Goal: Task Accomplishment & Management: Use online tool/utility

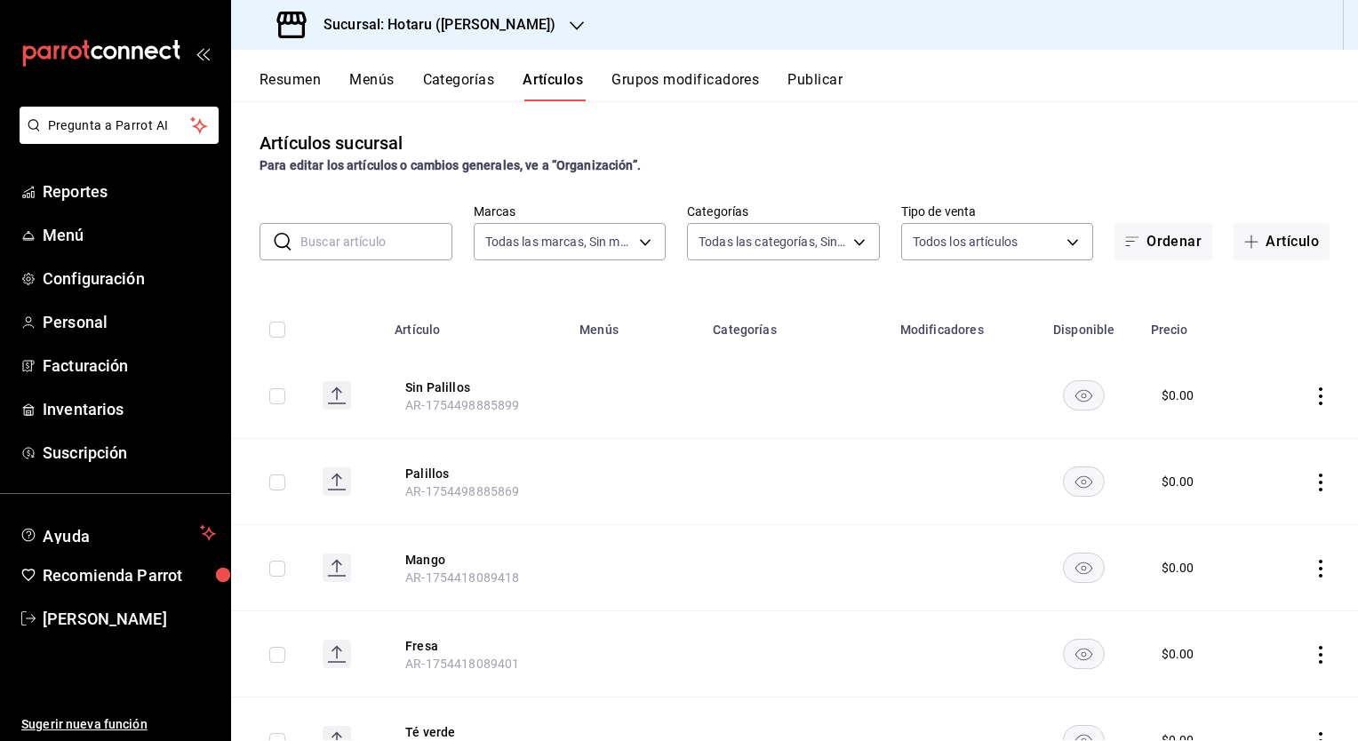
click at [448, 27] on h3 "Sucursal: Hotaru ([PERSON_NAME])" at bounding box center [432, 24] width 246 height 21
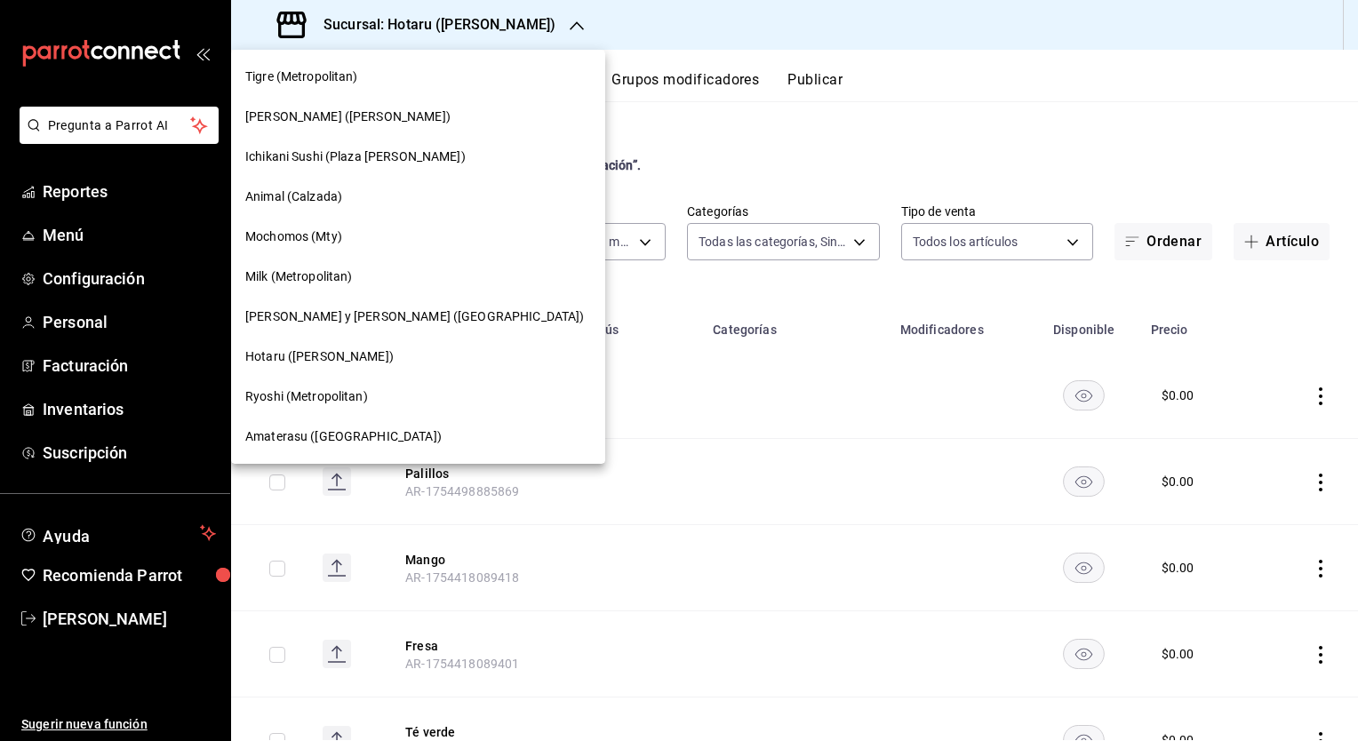
click at [282, 83] on span "Tigre (Metropolitan)" at bounding box center [301, 77] width 113 height 19
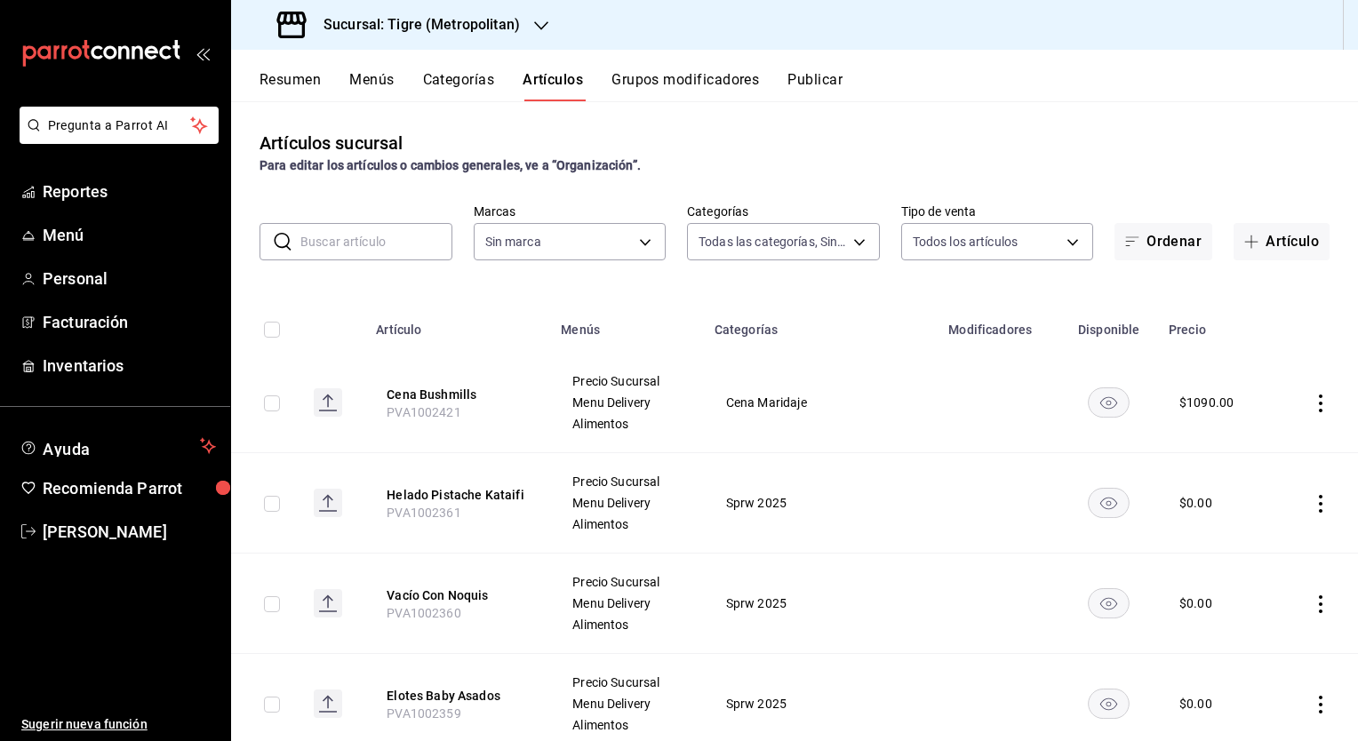
type input "95de3a49-3e71-4222-9a00-2b077991daeb,0ce31c32-a5a6-498b-be74-31ce48fb35ae,30be1…"
click at [358, 240] on input "text" at bounding box center [376, 242] width 152 height 36
type input "d2a20516-989b-40fe-838d-c8b0b31ef0ff"
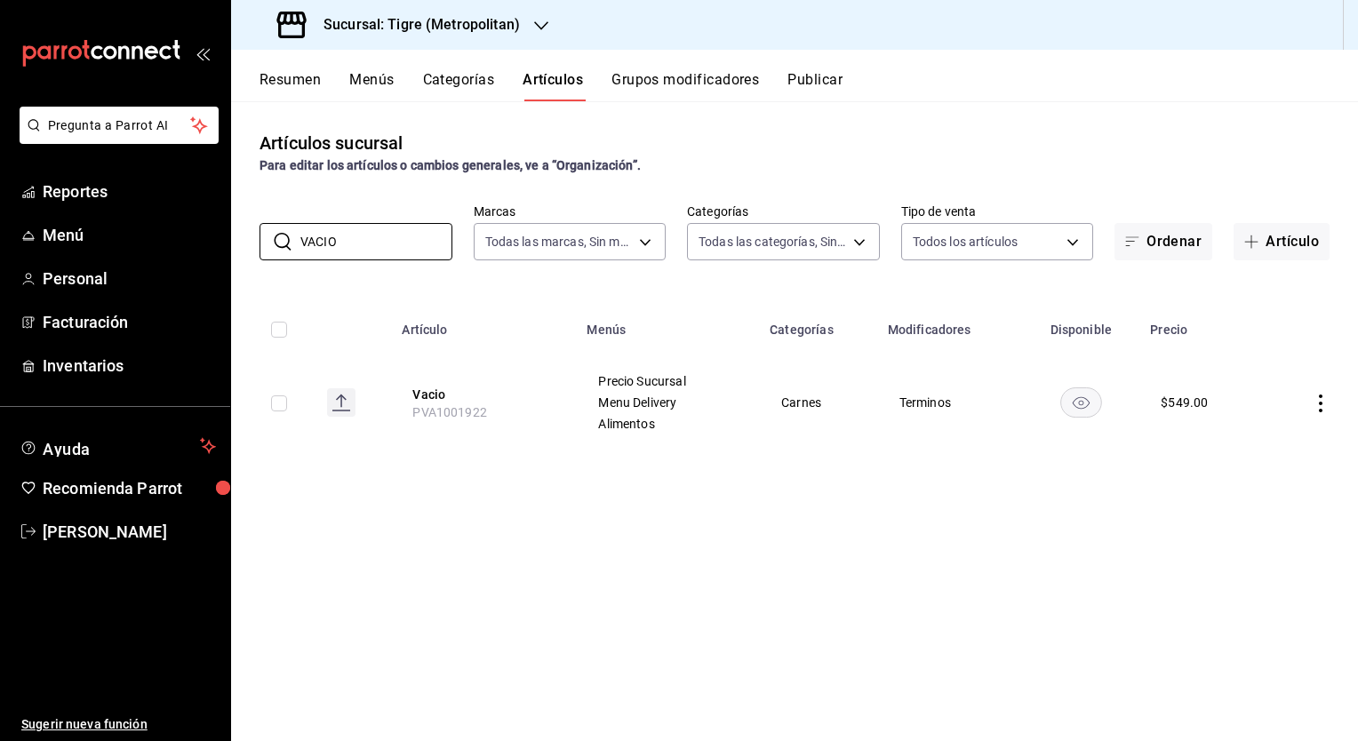
type input "VACIO"
click at [435, 396] on button "Vacio" at bounding box center [483, 395] width 142 height 18
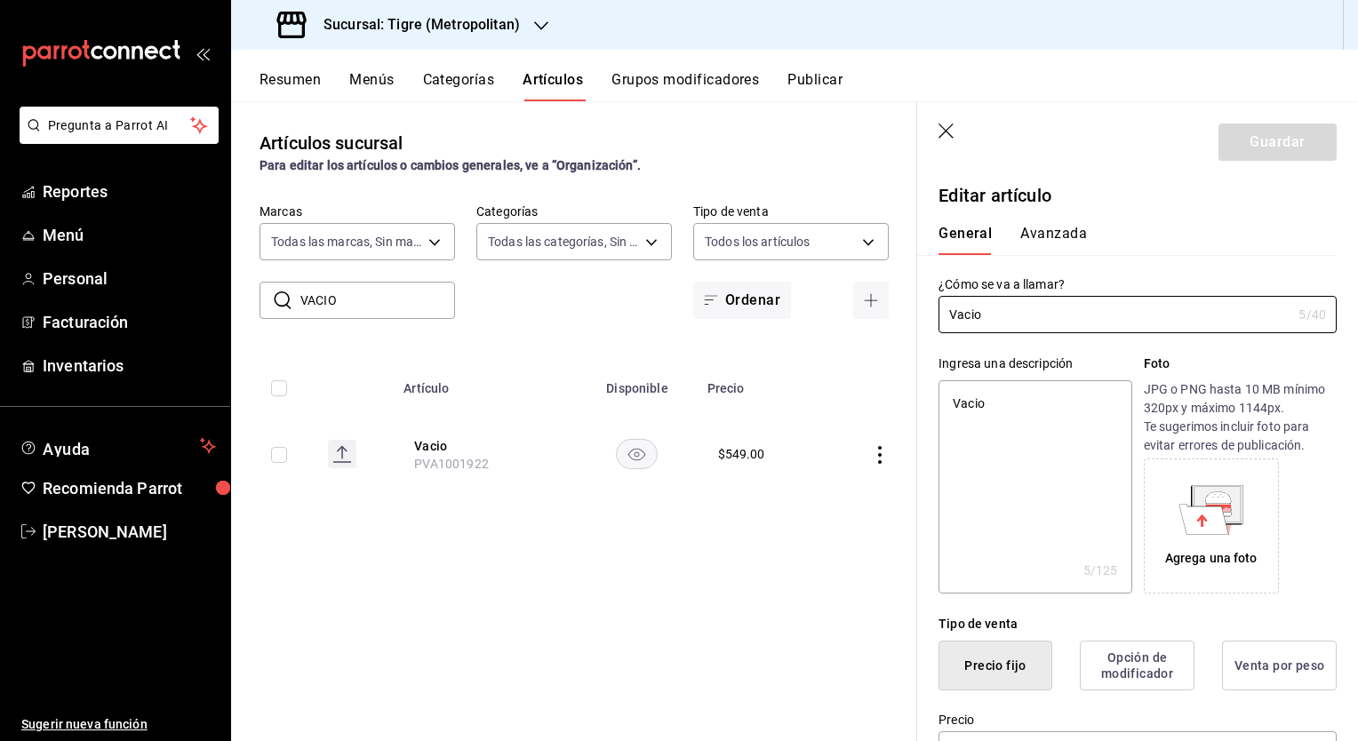
click at [938, 130] on header "Guardar" at bounding box center [1137, 138] width 441 height 73
click at [954, 121] on header "Guardar" at bounding box center [1137, 138] width 441 height 73
click at [953, 122] on header "Guardar" at bounding box center [1137, 138] width 441 height 73
click at [952, 123] on header "Guardar" at bounding box center [1137, 138] width 441 height 73
click at [951, 128] on icon "button" at bounding box center [947, 133] width 18 height 18
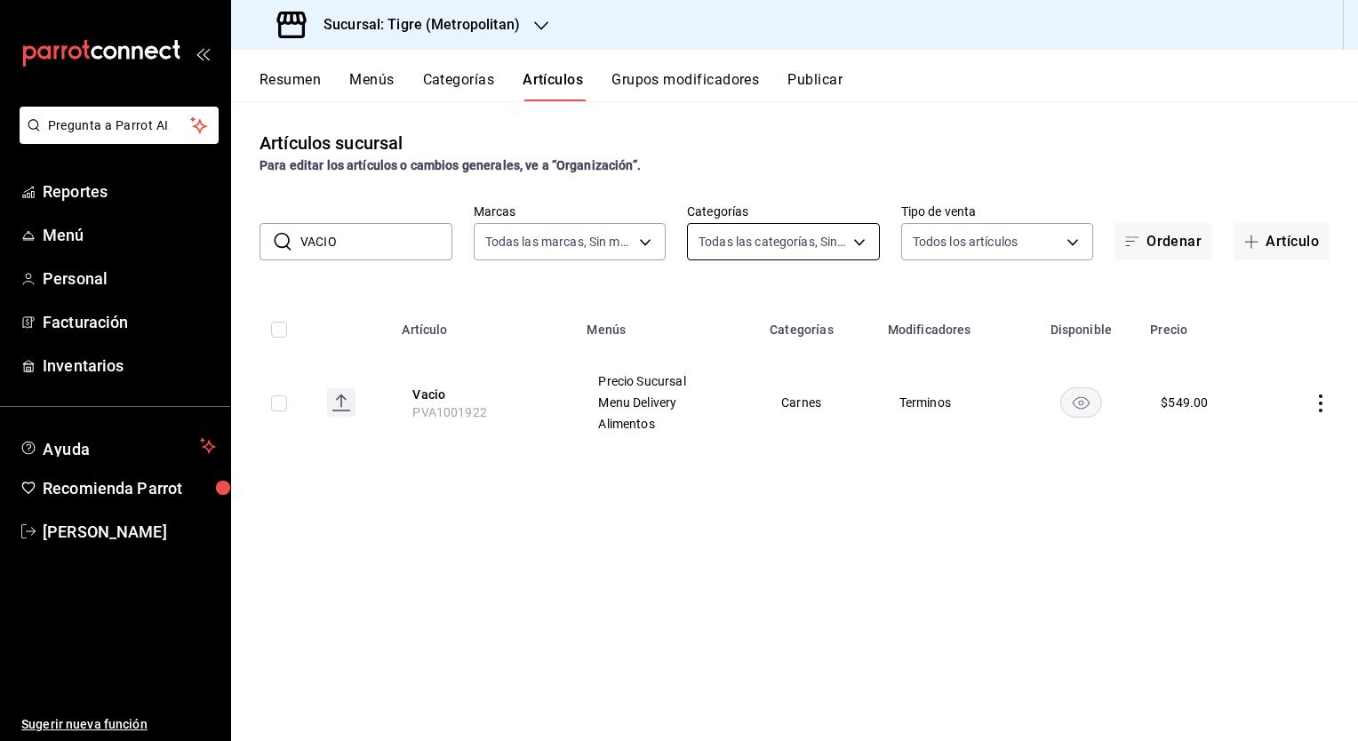
click at [869, 247] on body "Pregunta a Parrot AI Reportes Menú Personal Facturación Inventarios Ayuda Recom…" at bounding box center [679, 370] width 1358 height 741
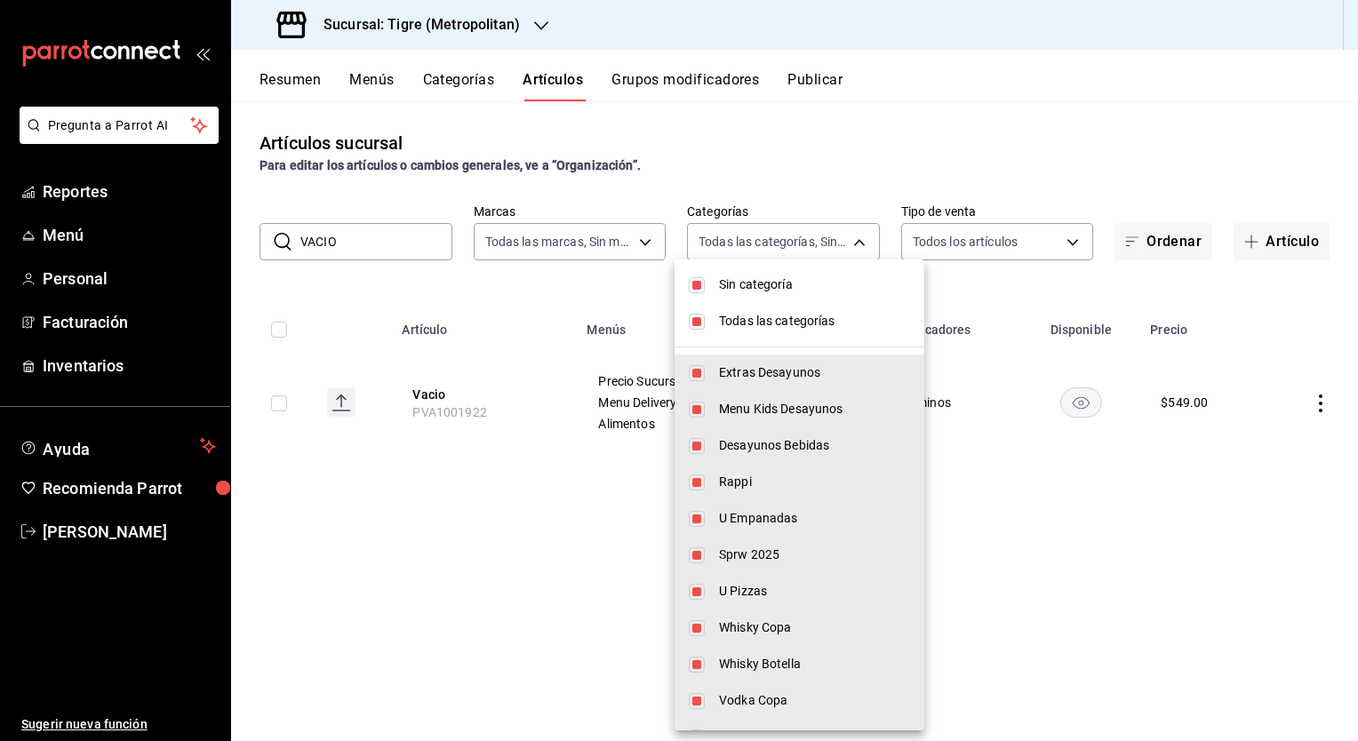
click at [748, 275] on span "Sin categoría" at bounding box center [814, 284] width 191 height 19
checkbox input "false"
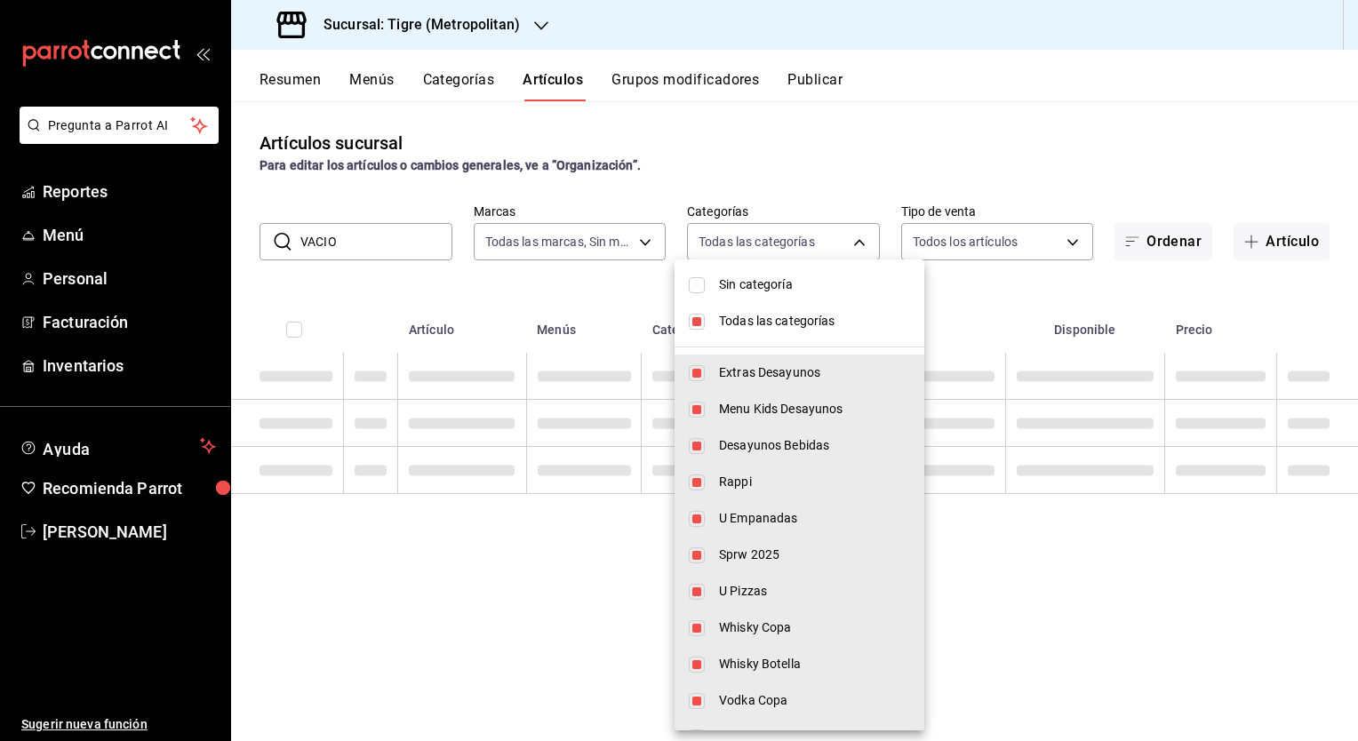
click at [746, 322] on span "Todas las categorías" at bounding box center [814, 321] width 191 height 19
checkbox input "false"
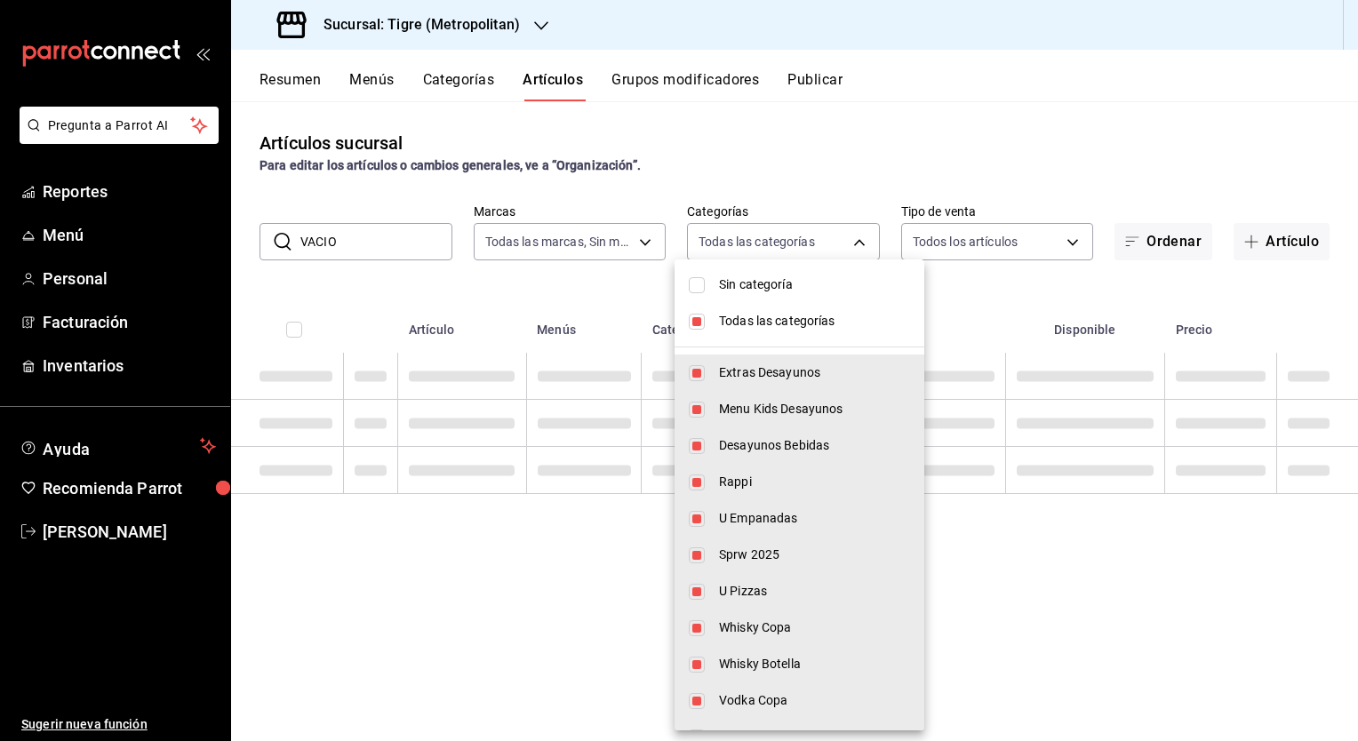
checkbox input "false"
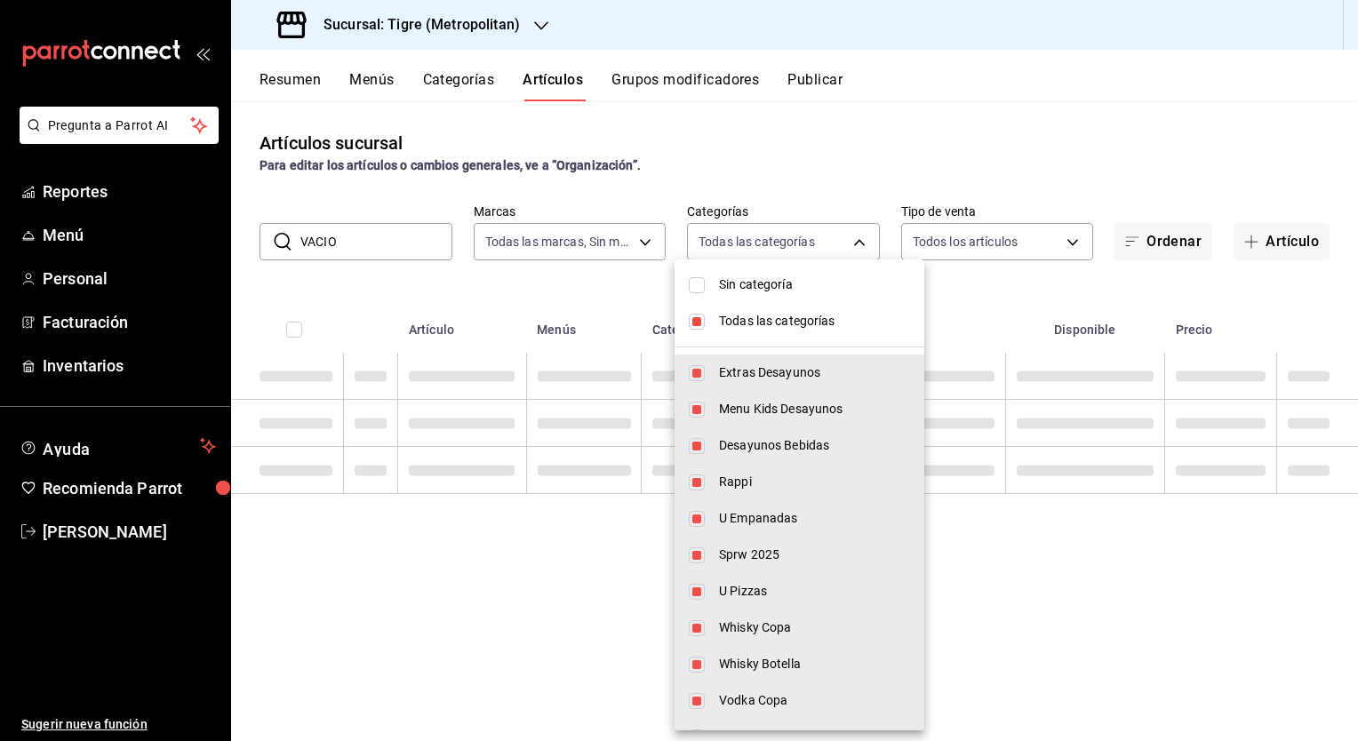
checkbox input "false"
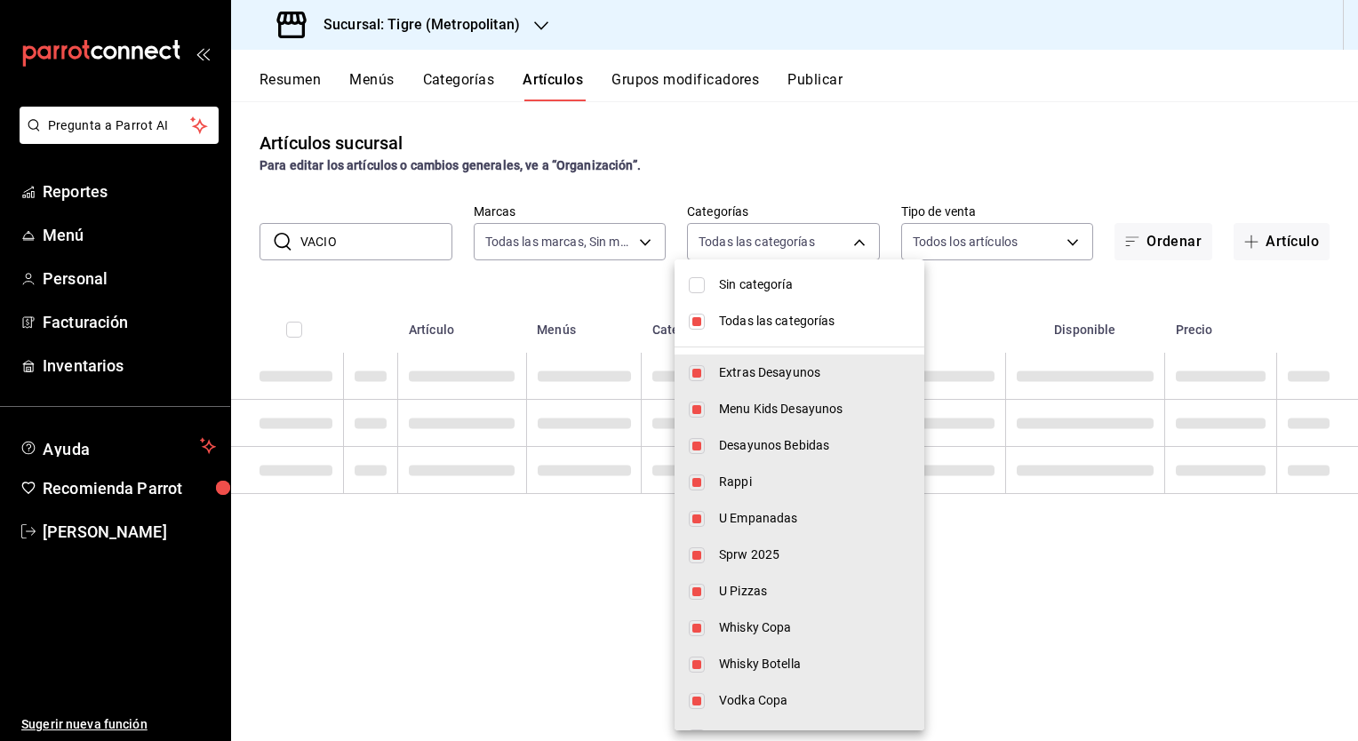
checkbox input "false"
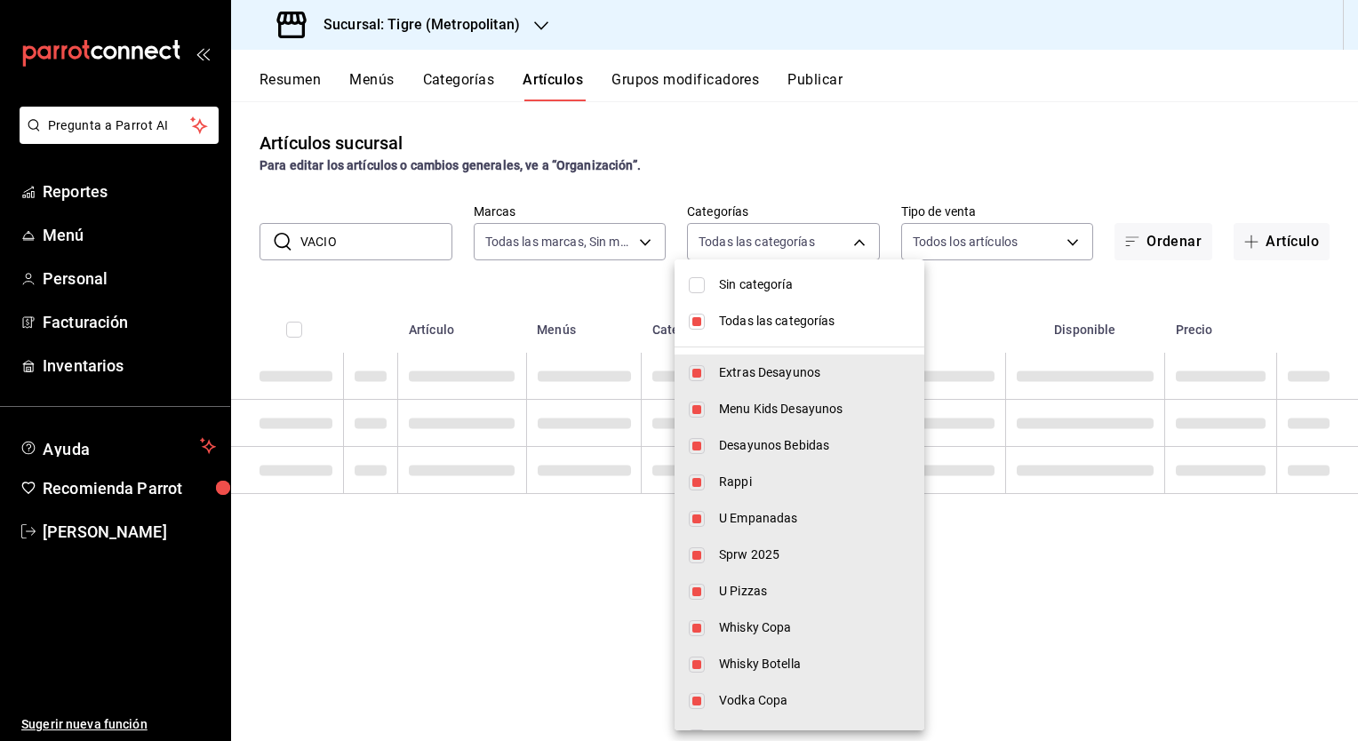
checkbox input "false"
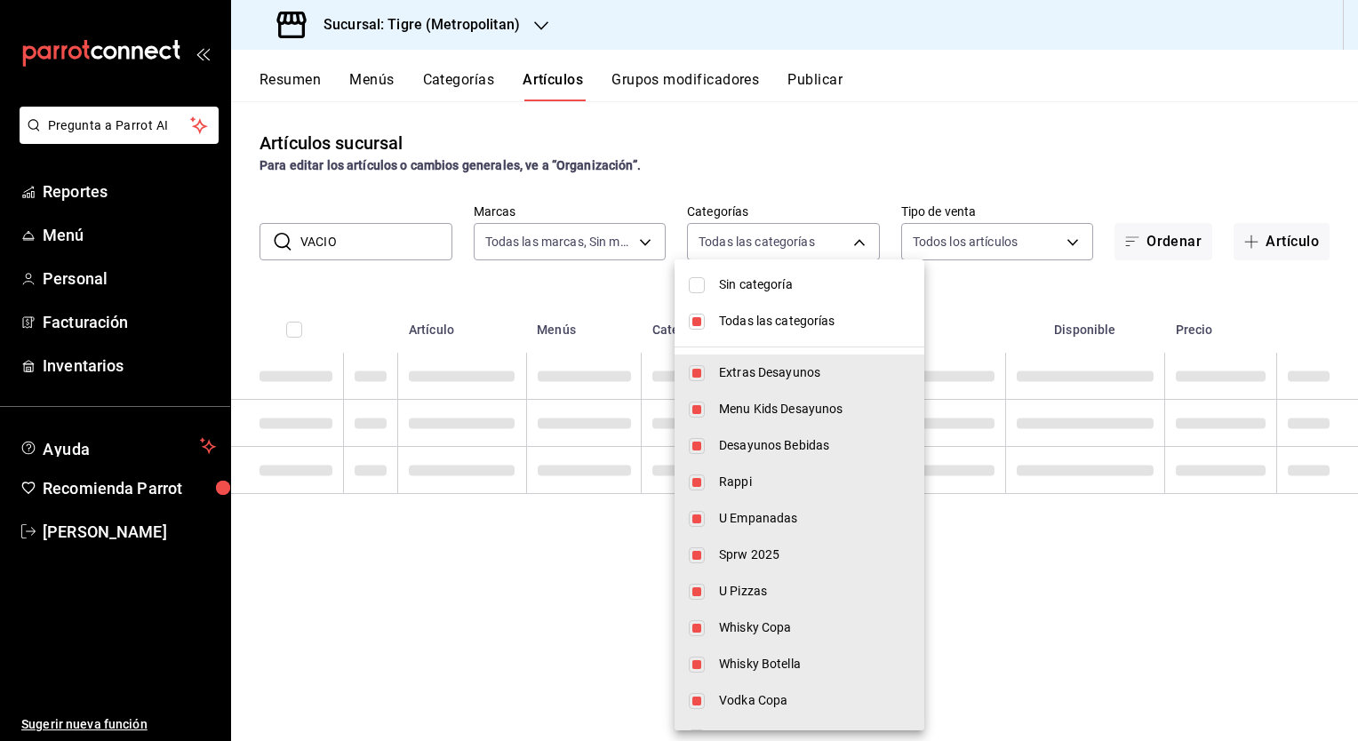
checkbox input "false"
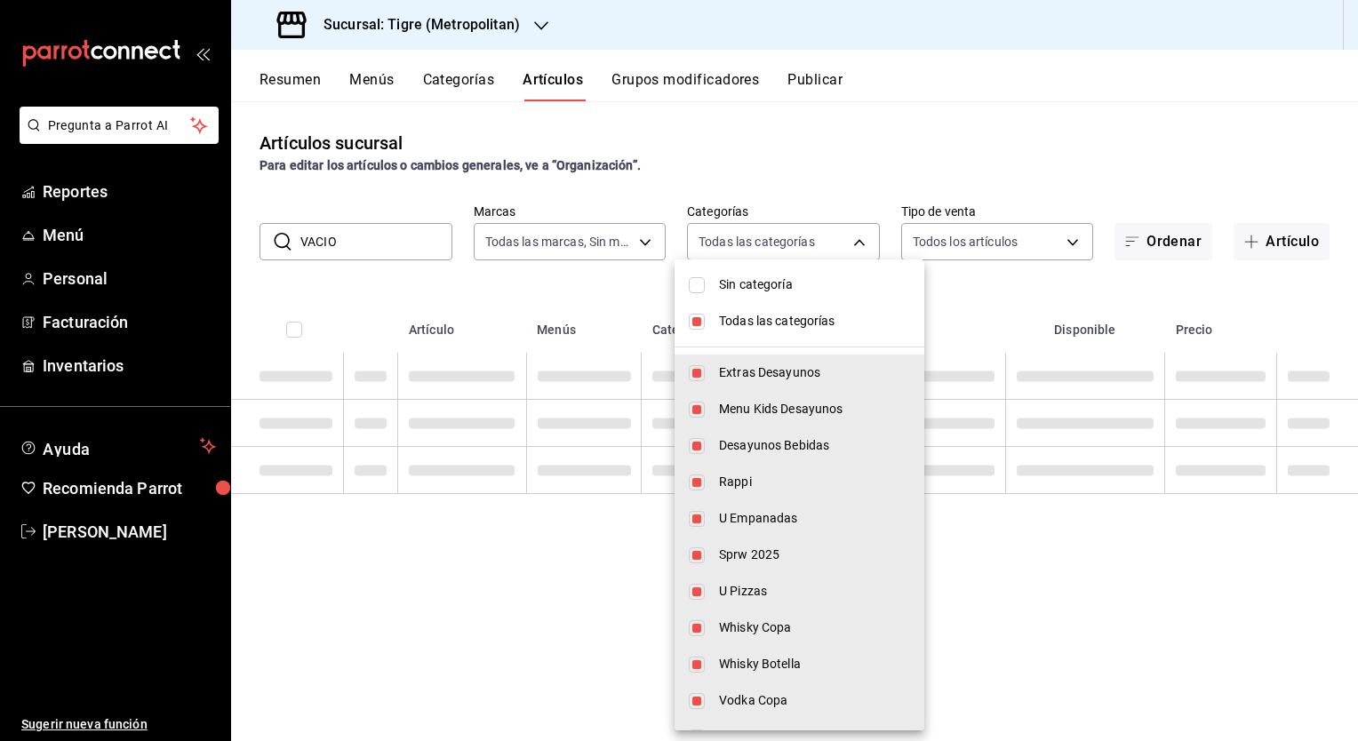
checkbox input "false"
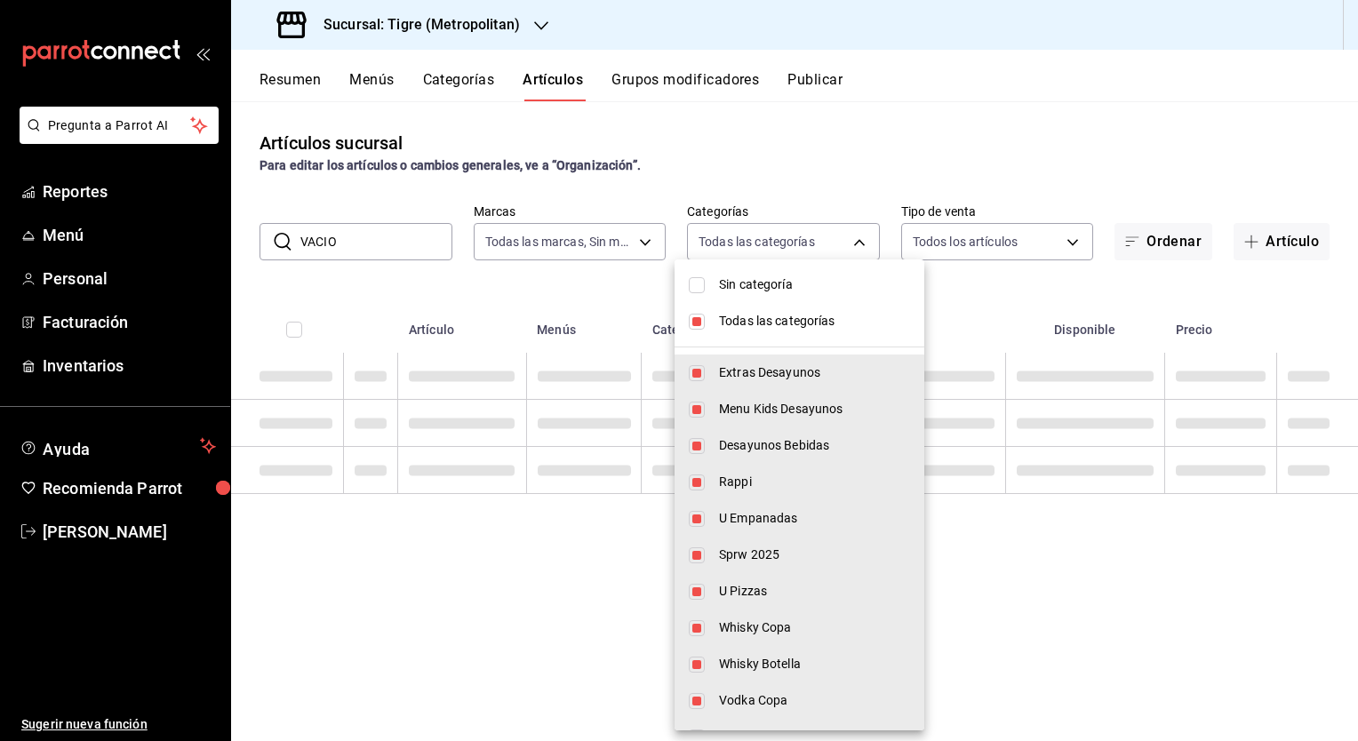
checkbox input "false"
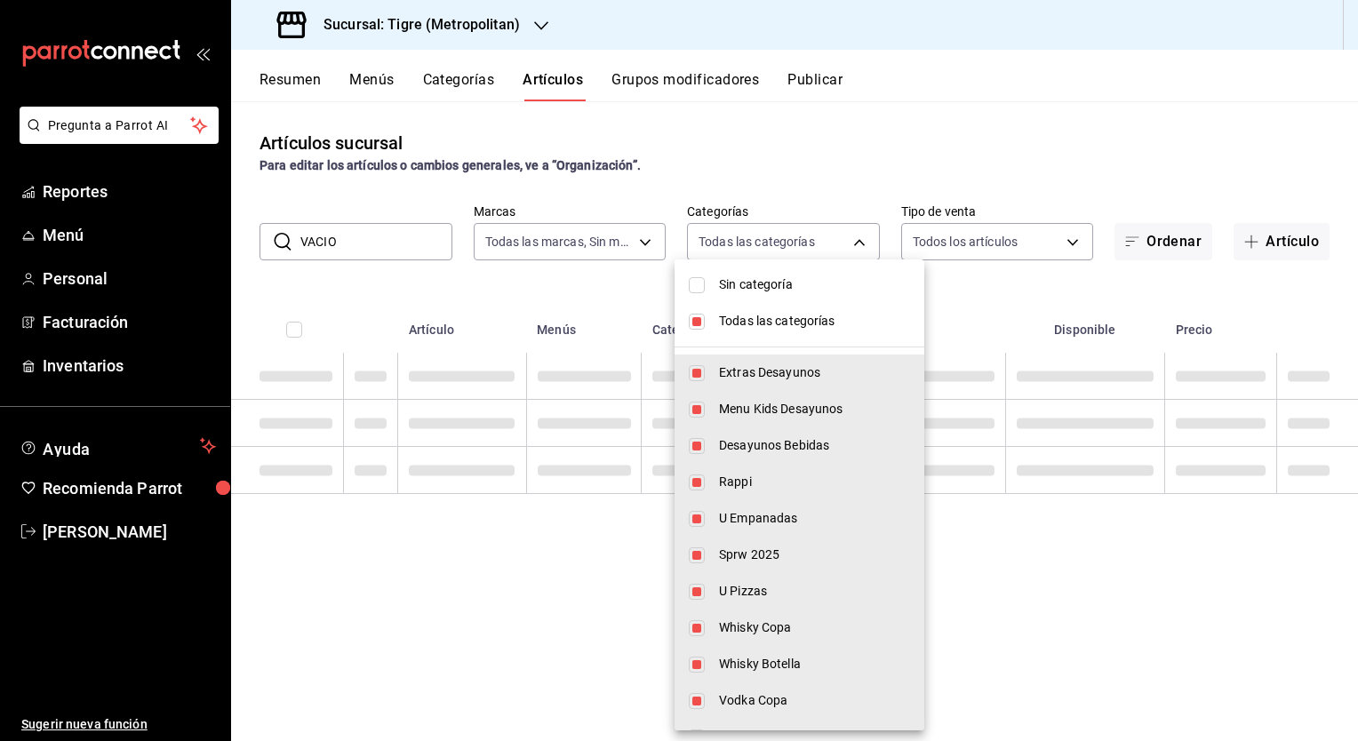
checkbox input "false"
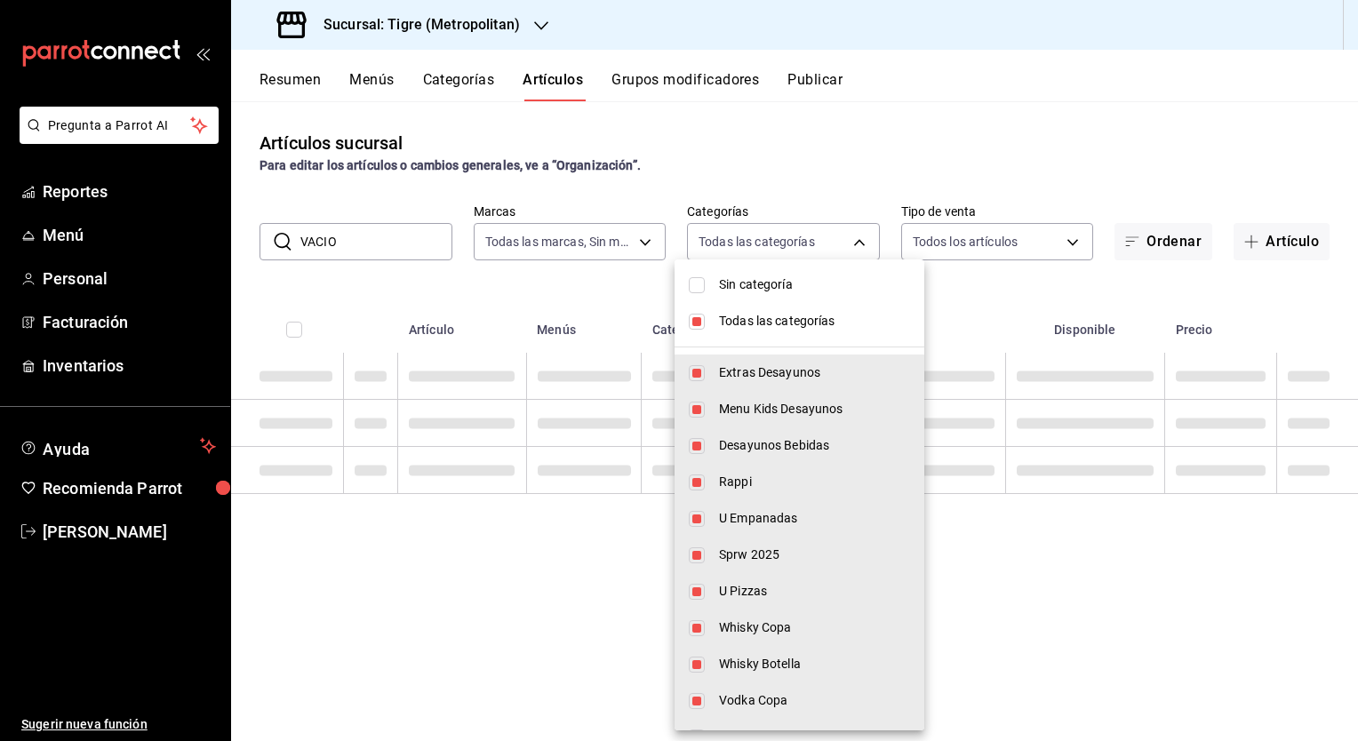
checkbox input "false"
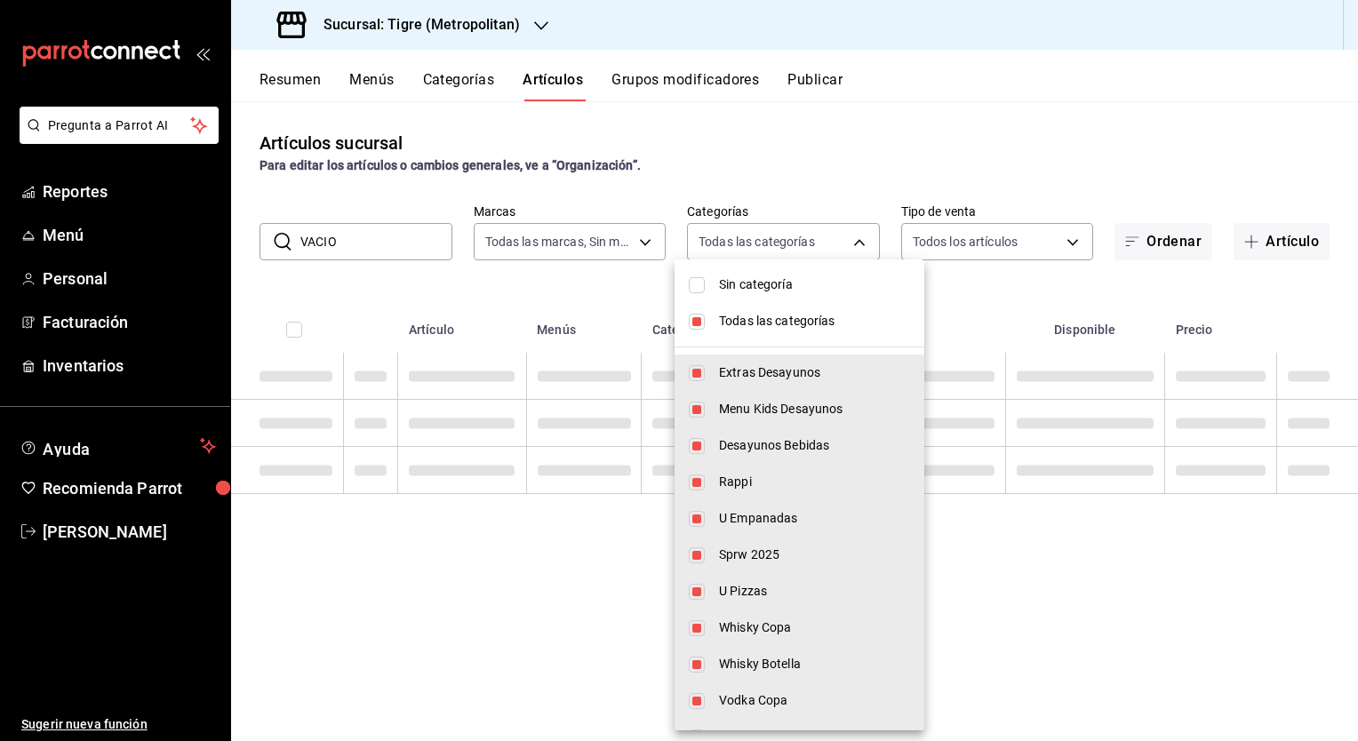
checkbox input "false"
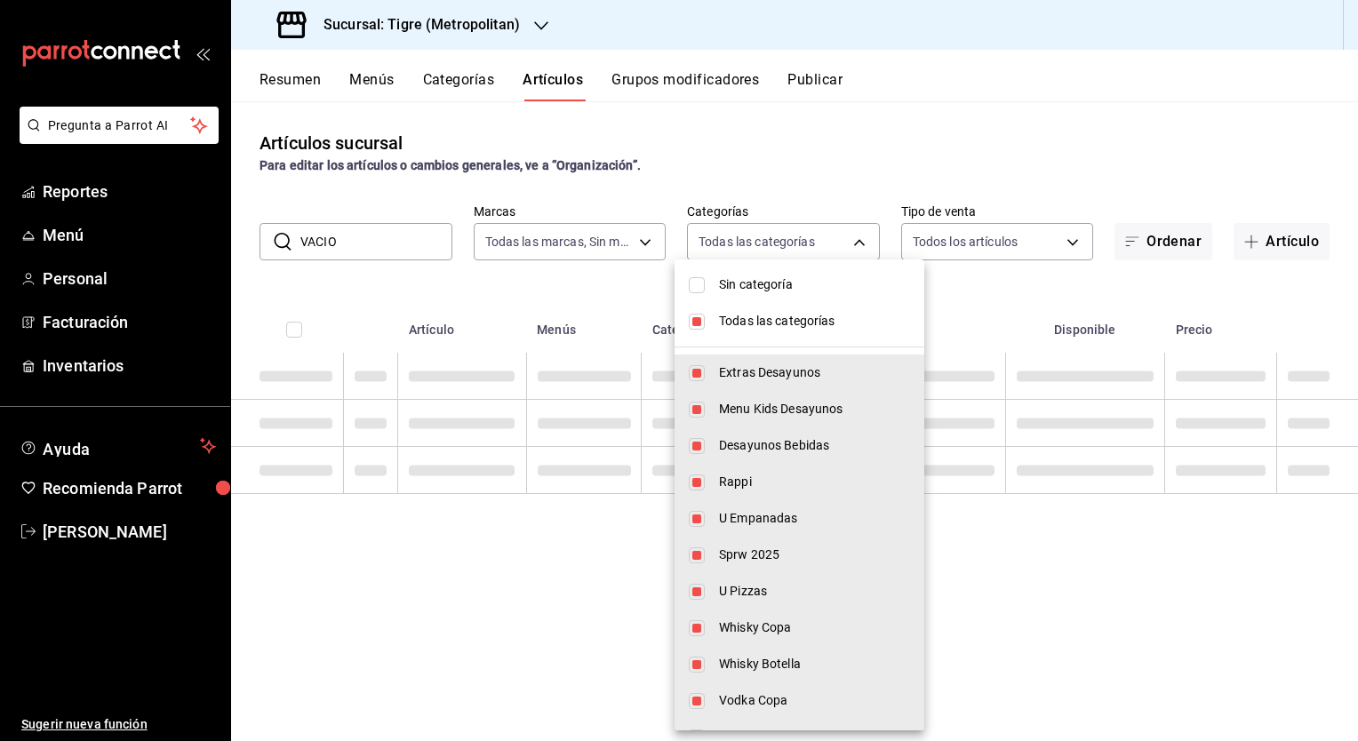
checkbox input "false"
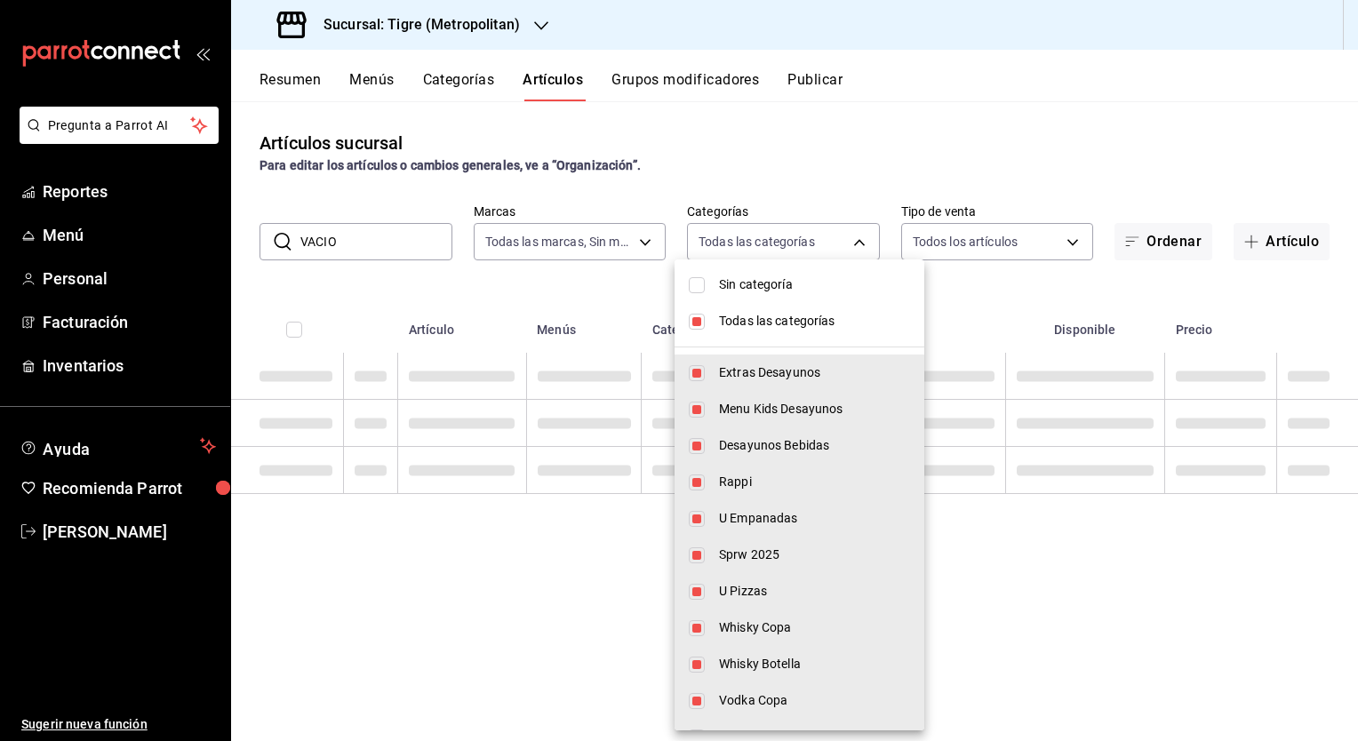
checkbox input "false"
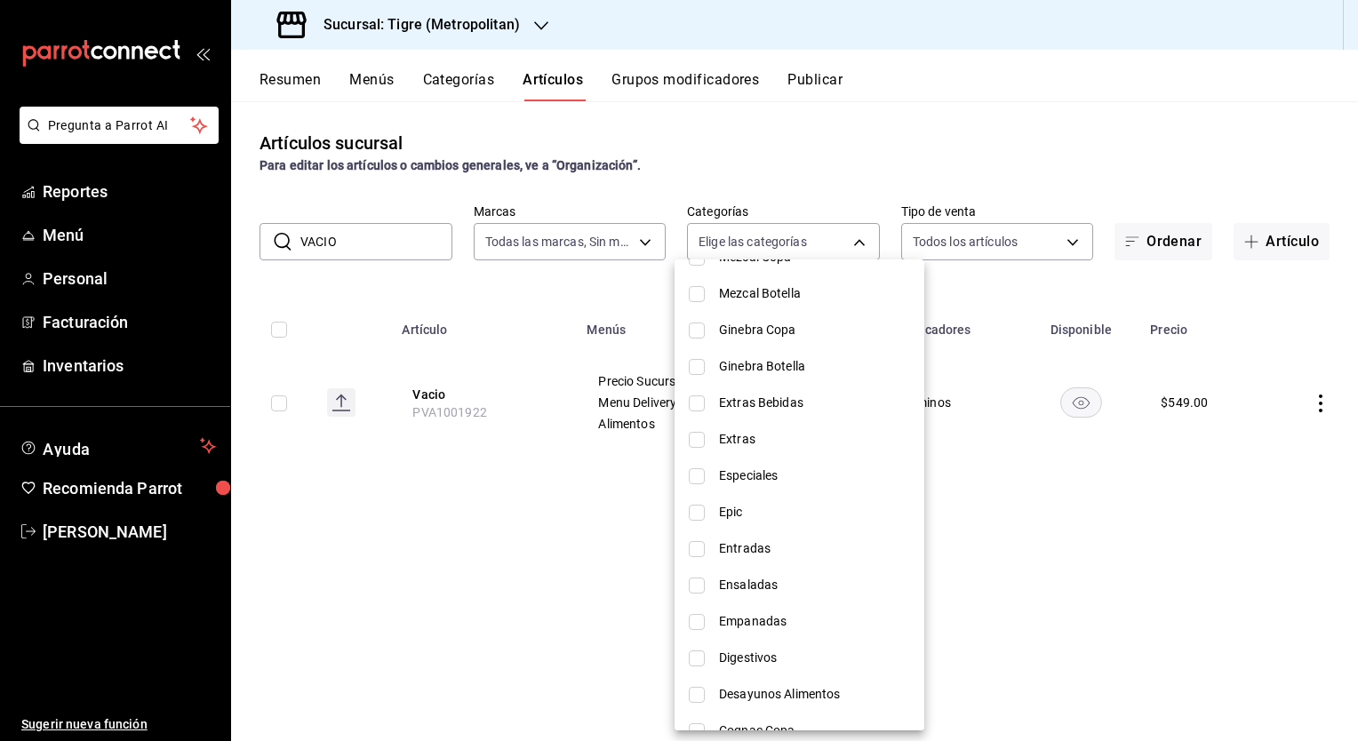
scroll to position [1333, 0]
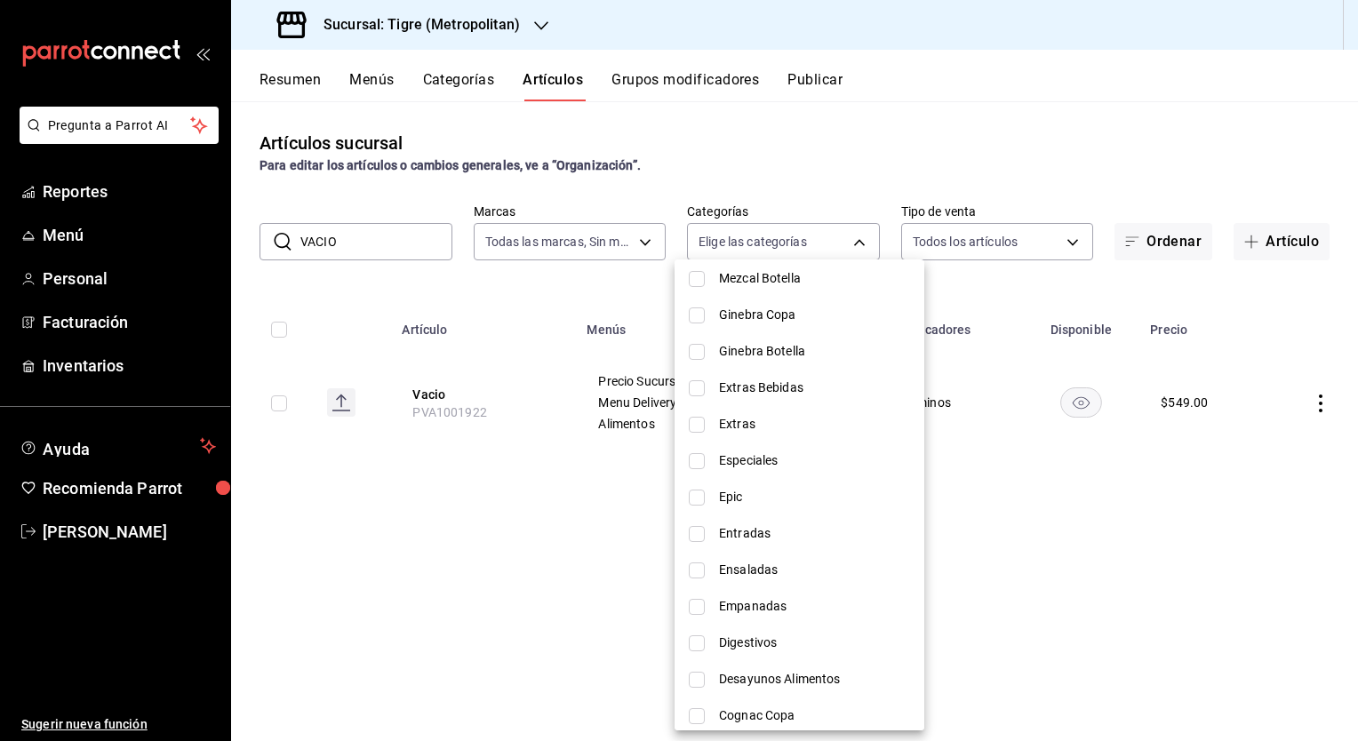
click at [697, 427] on input "checkbox" at bounding box center [697, 425] width 16 height 16
checkbox input "true"
type input "c8ee84a4-8200-40c4-bc96-0cf2c7f9d442"
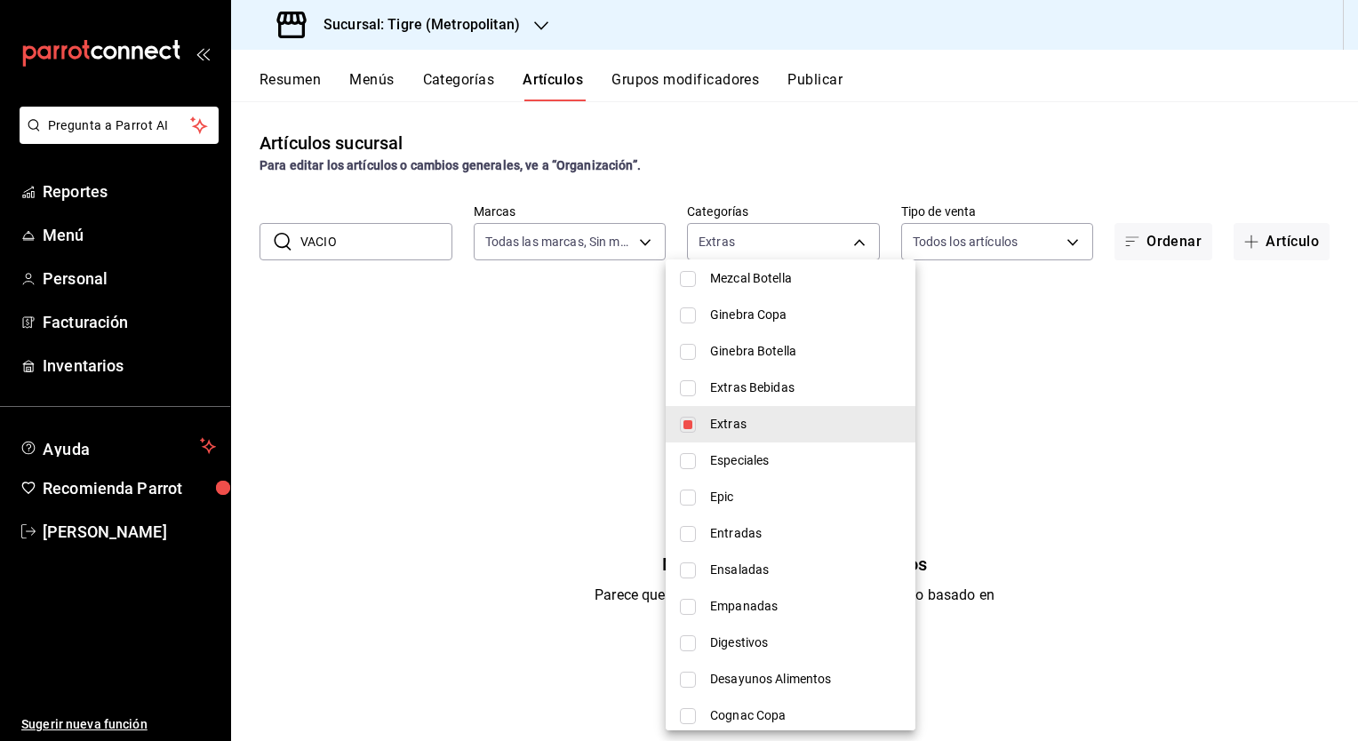
click at [343, 241] on div at bounding box center [679, 370] width 1358 height 741
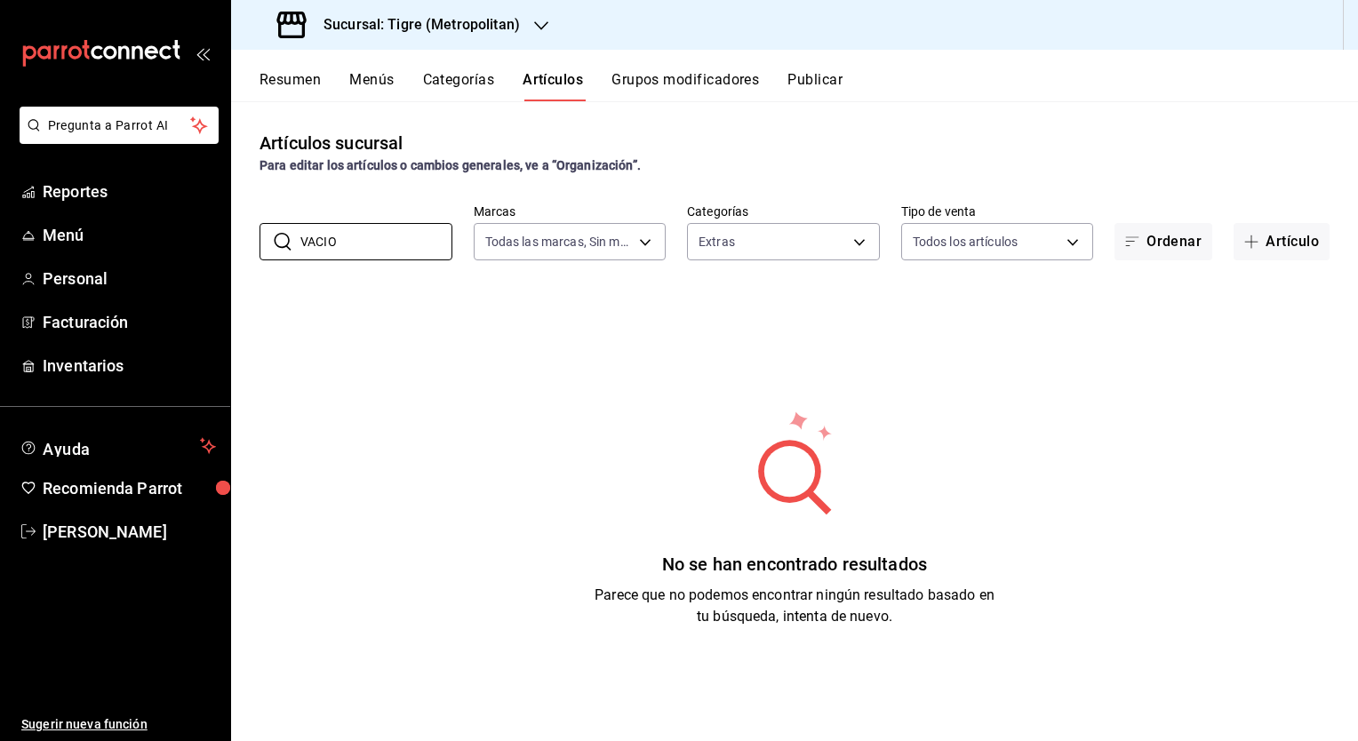
drag, startPoint x: 351, startPoint y: 243, endPoint x: 243, endPoint y: 244, distance: 107.5
click at [243, 244] on div "​ VACIO ​ Marcas Todas las marcas, Sin marca d2a20516-989b-40fe-838d-c8b0b31ef0…" at bounding box center [794, 232] width 1127 height 57
click at [753, 336] on div "No se han encontrado resultados Parece que no podemos encontrar ningún resultad…" at bounding box center [794, 518] width 1127 height 444
click at [845, 245] on body "Pregunta a Parrot AI Reportes Menú Personal Facturación Inventarios Ayuda Recom…" at bounding box center [679, 370] width 1358 height 741
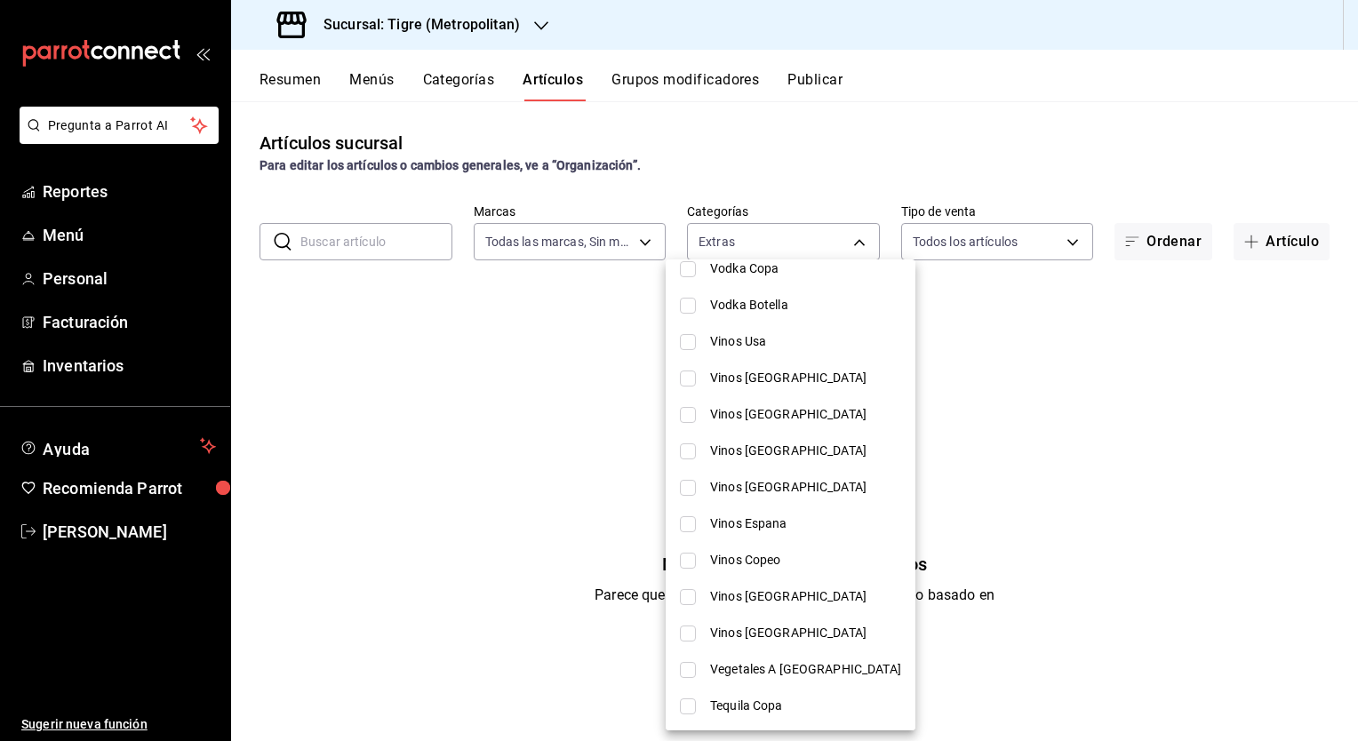
scroll to position [0, 0]
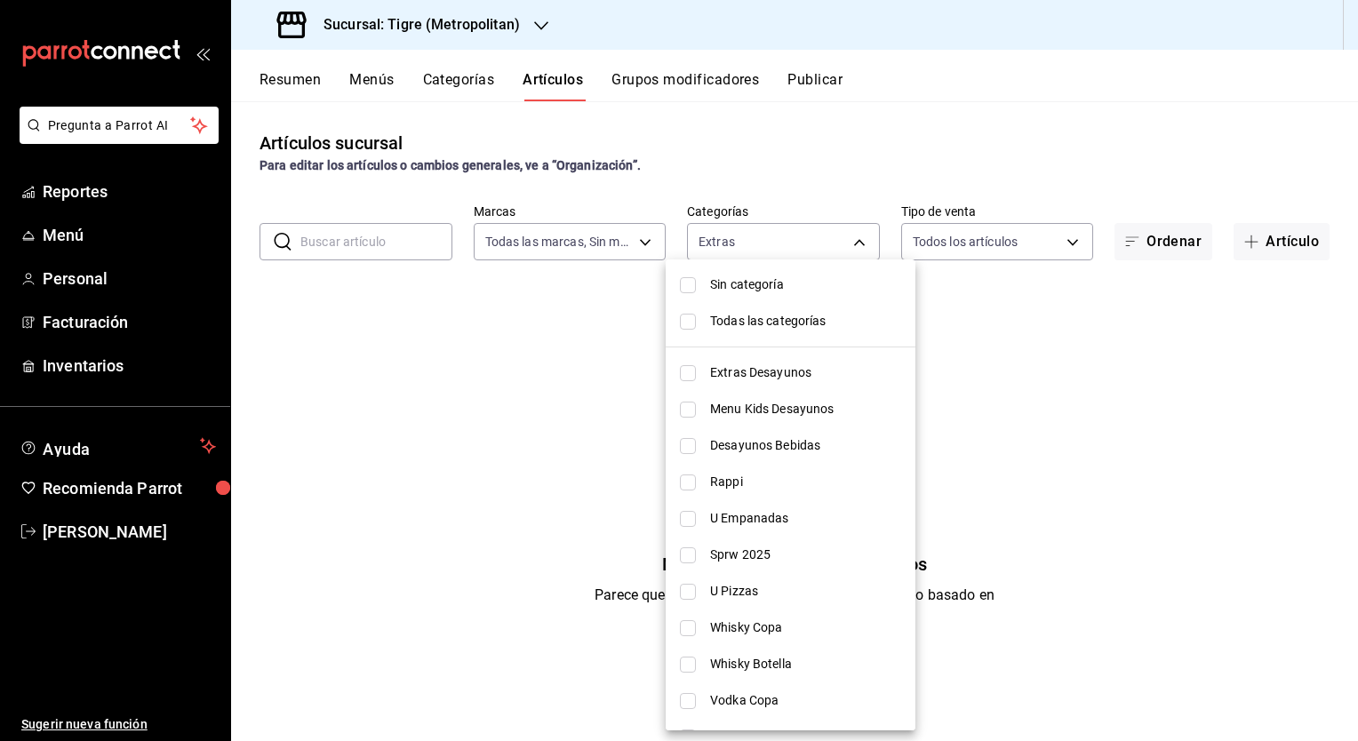
click at [680, 371] on input "checkbox" at bounding box center [688, 373] width 16 height 16
checkbox input "true"
type input "c8ee84a4-8200-40c4-bc96-0cf2c7f9d442,95de3a49-3e71-4222-9a00-2b077991daeb"
click at [492, 283] on div at bounding box center [679, 370] width 1358 height 741
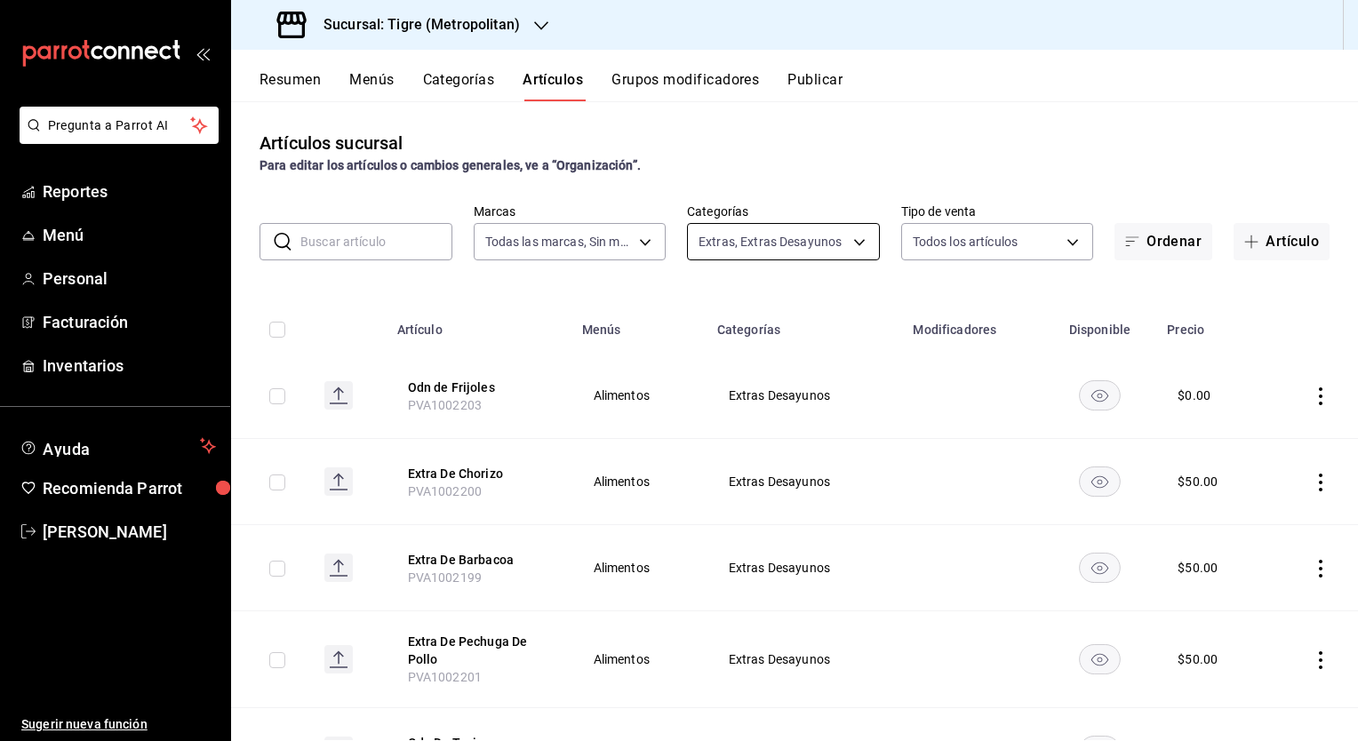
click at [854, 246] on body "Pregunta a Parrot AI Reportes Menú Personal Facturación Inventarios Ayuda Recom…" at bounding box center [679, 370] width 1358 height 741
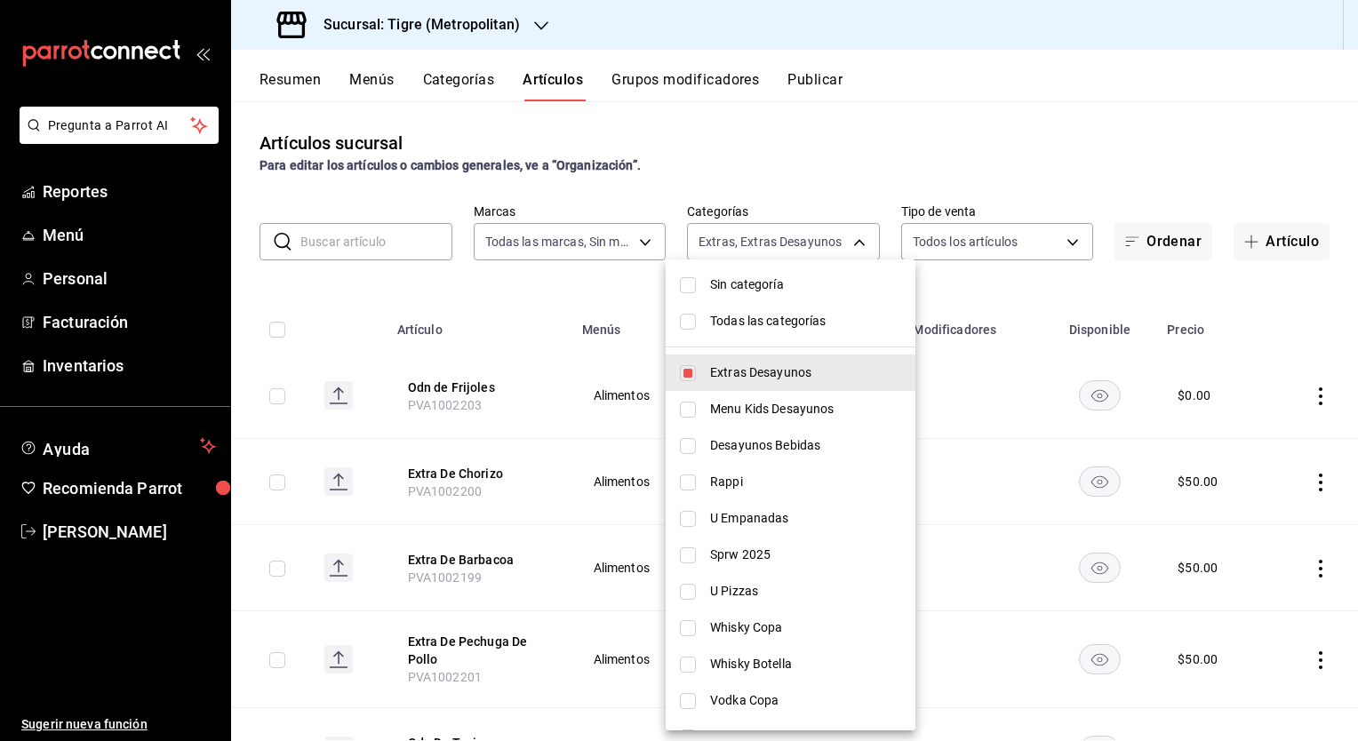
click at [684, 374] on input "checkbox" at bounding box center [688, 373] width 16 height 16
checkbox input "false"
type input "c8ee84a4-8200-40c4-bc96-0cf2c7f9d442"
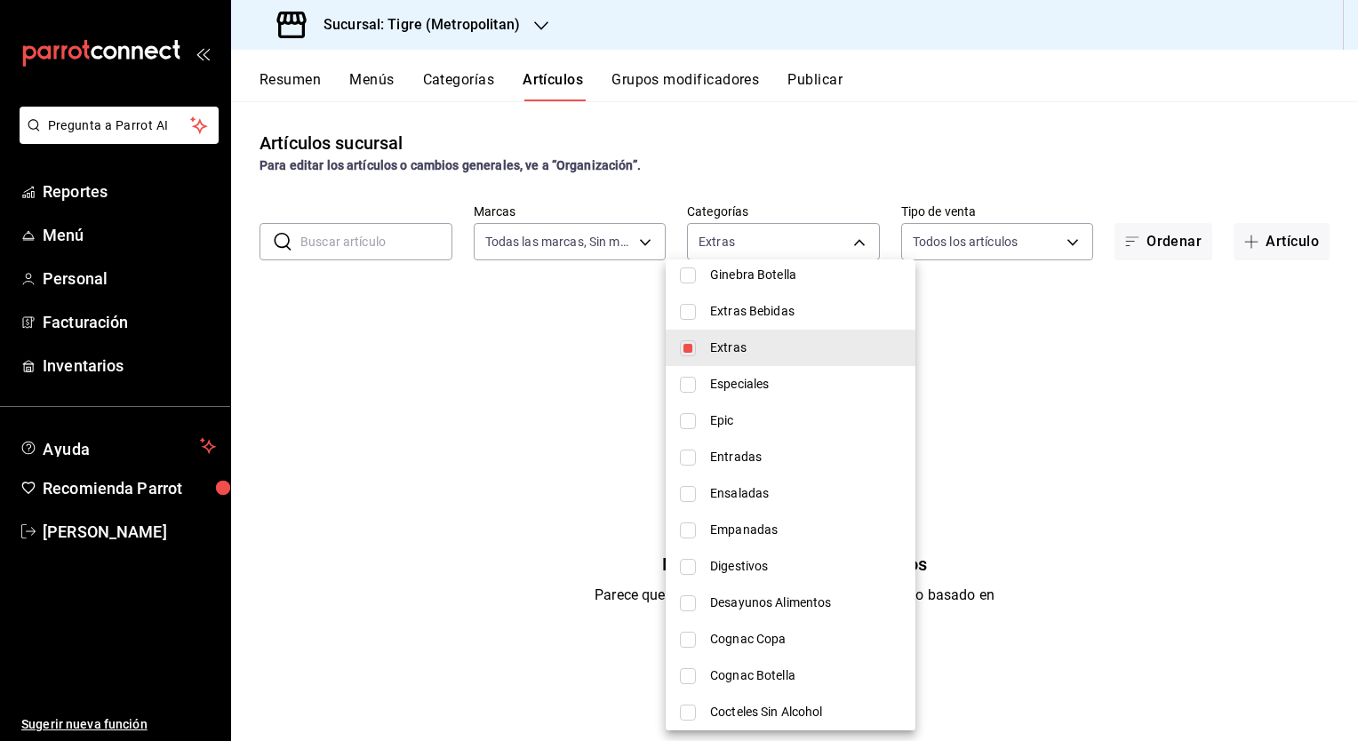
scroll to position [1333, 0]
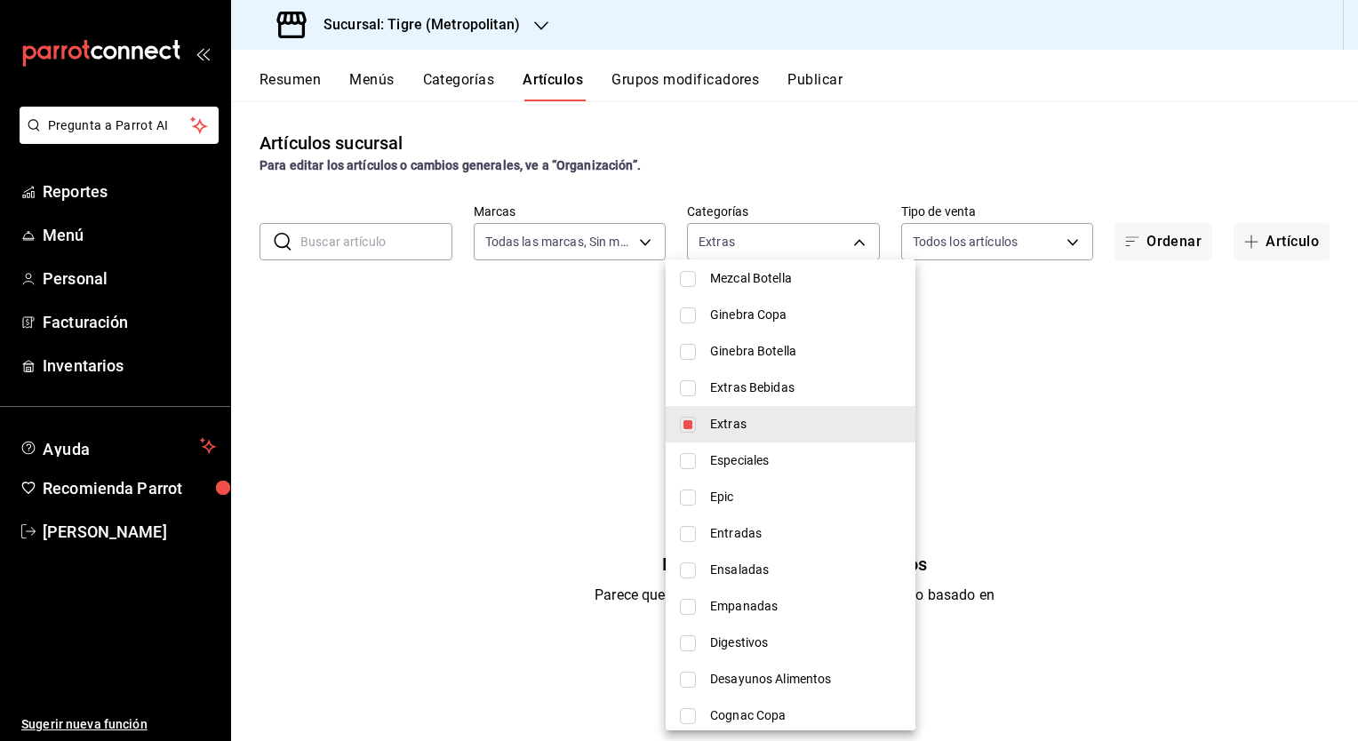
click at [1032, 419] on div at bounding box center [679, 370] width 1358 height 741
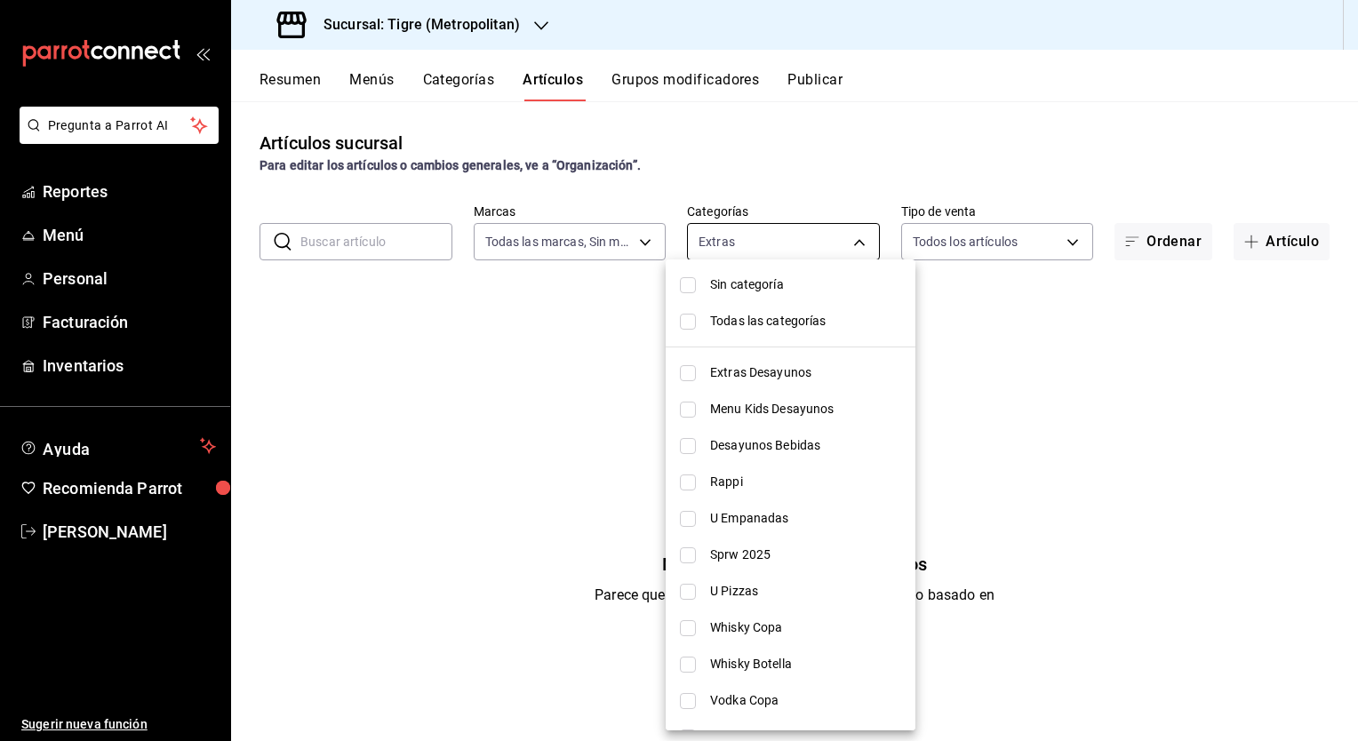
click at [778, 235] on body "Pregunta a Parrot AI Reportes Menú Personal Facturación Inventarios Ayuda Recom…" at bounding box center [679, 370] width 1358 height 741
drag, startPoint x: 765, startPoint y: 288, endPoint x: 751, endPoint y: 341, distance: 55.2
click at [765, 290] on span "Sin categoría" at bounding box center [805, 284] width 191 height 19
checkbox input "true"
click at [752, 323] on span "Todas las categorías" at bounding box center [805, 321] width 191 height 19
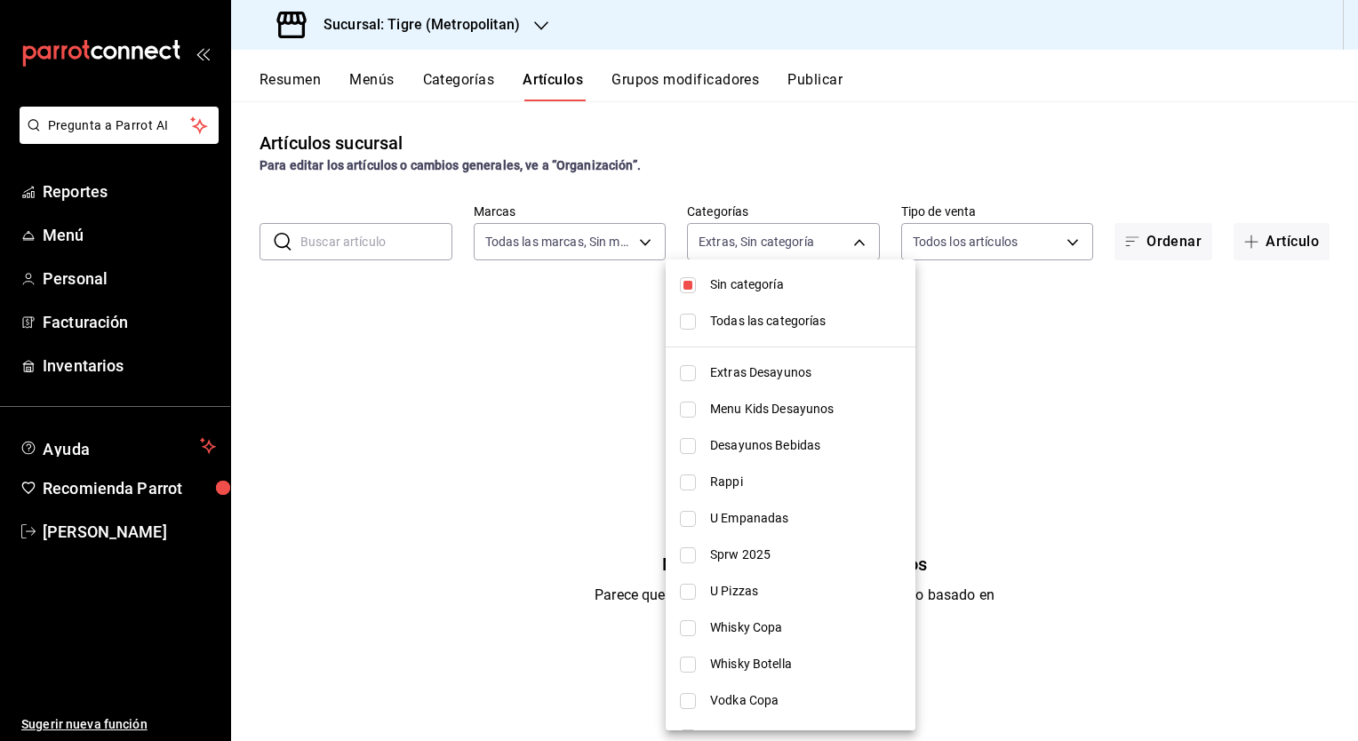
type input "95de3a49-3e71-4222-9a00-2b077991daeb,0ce31c32-a5a6-498b-be74-31ce48fb35ae,30be1…"
checkbox input "true"
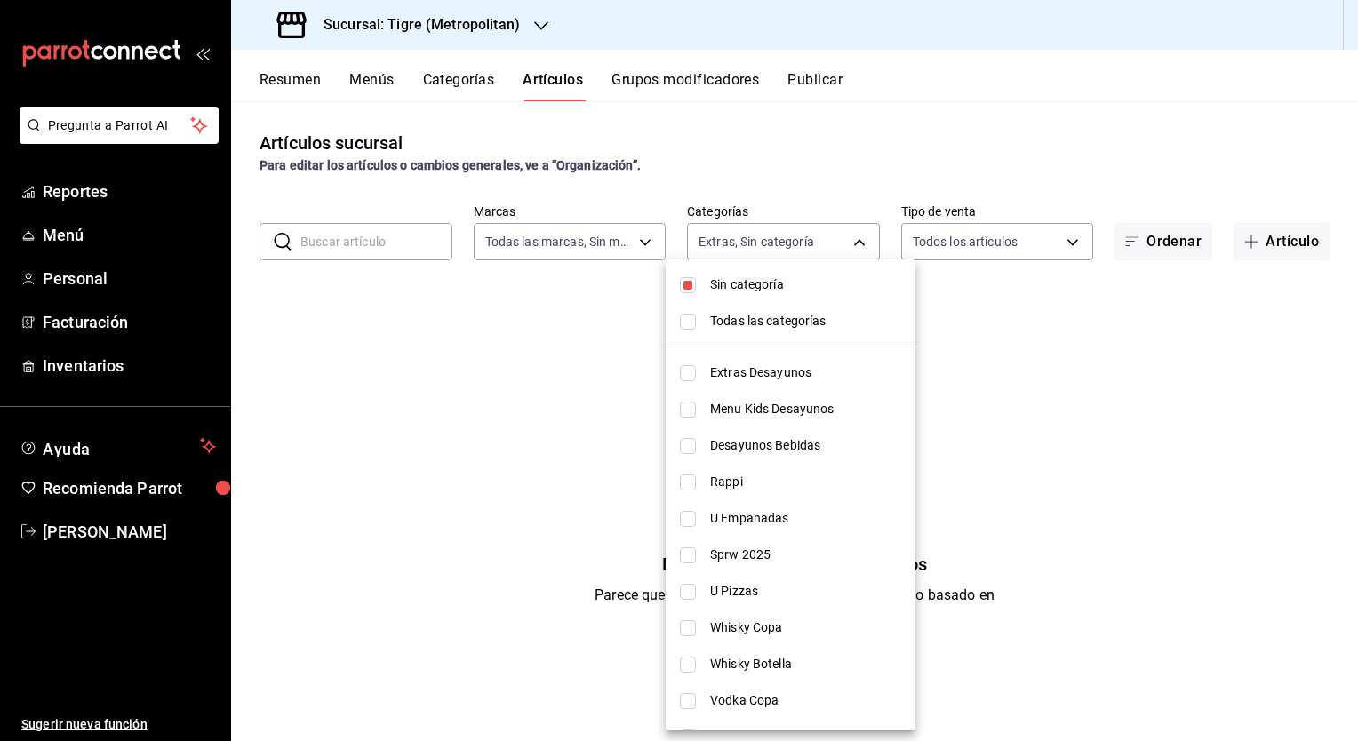
checkbox input "true"
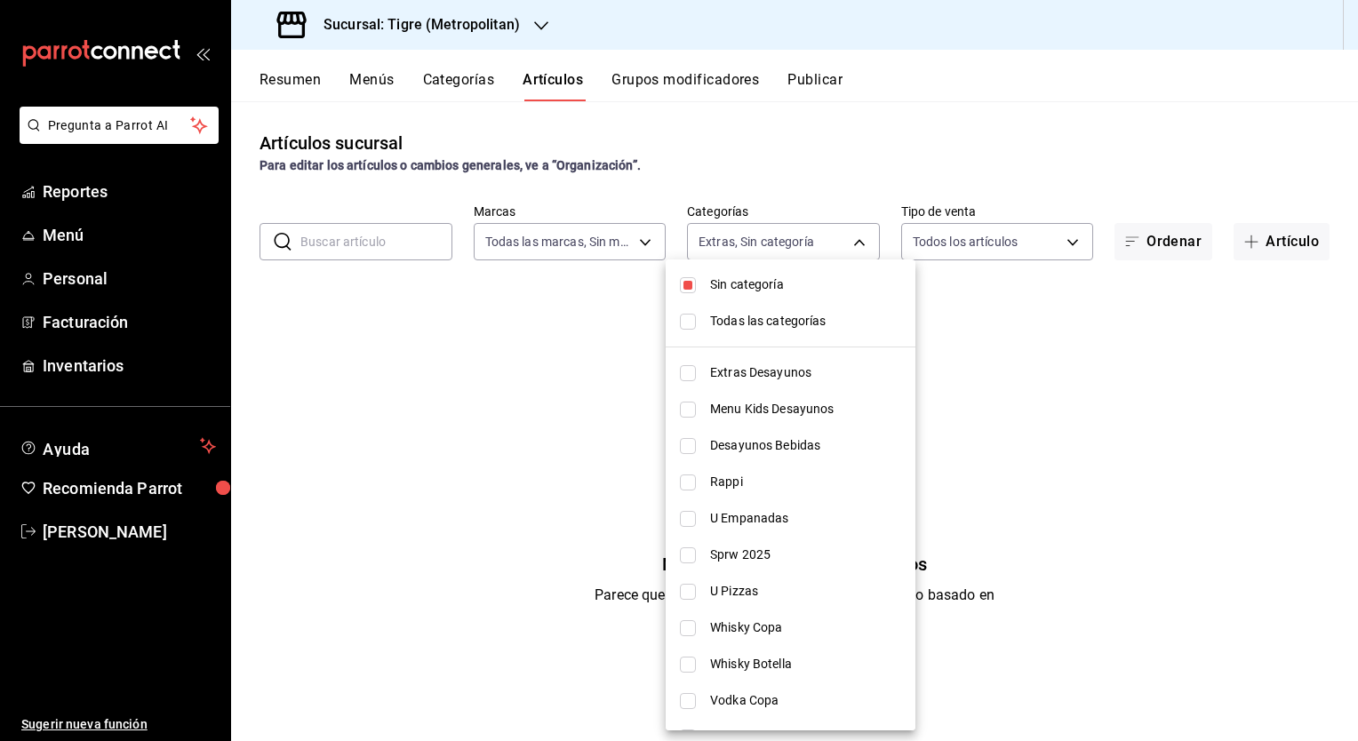
checkbox input "true"
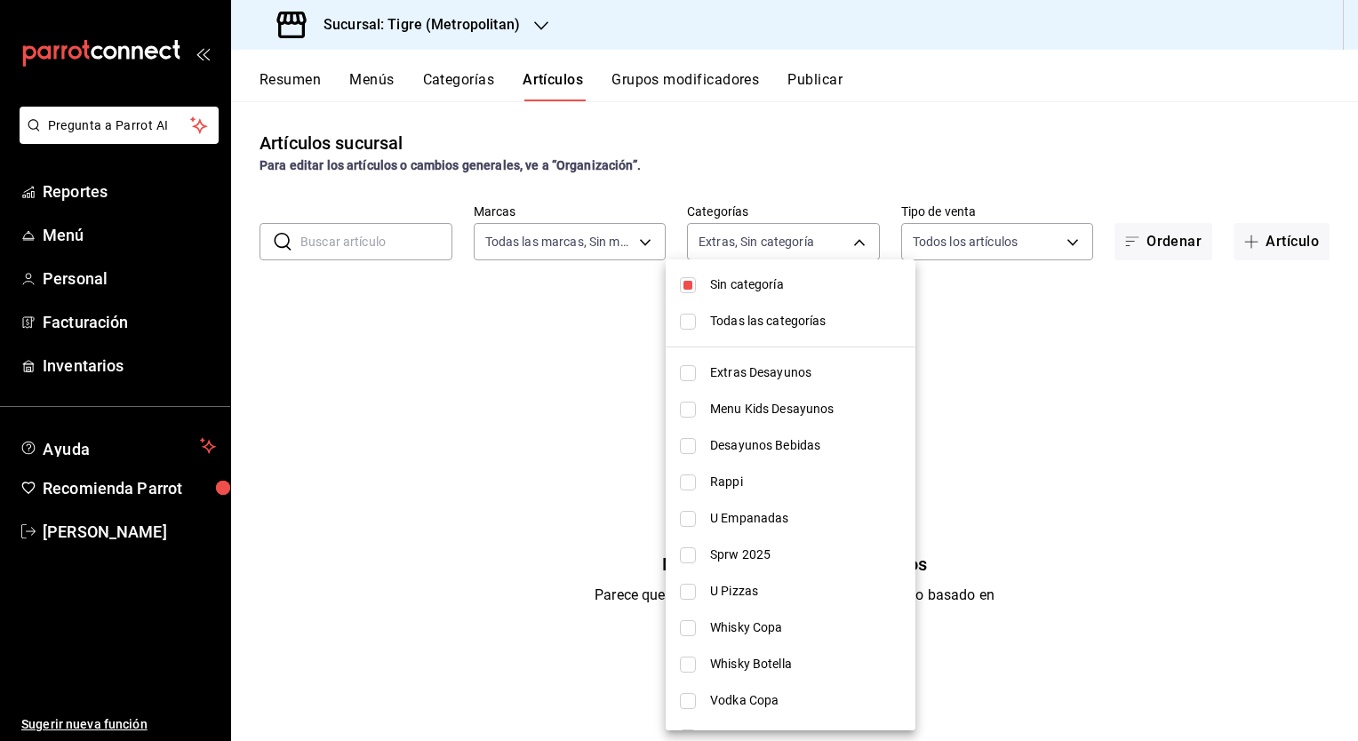
checkbox input "true"
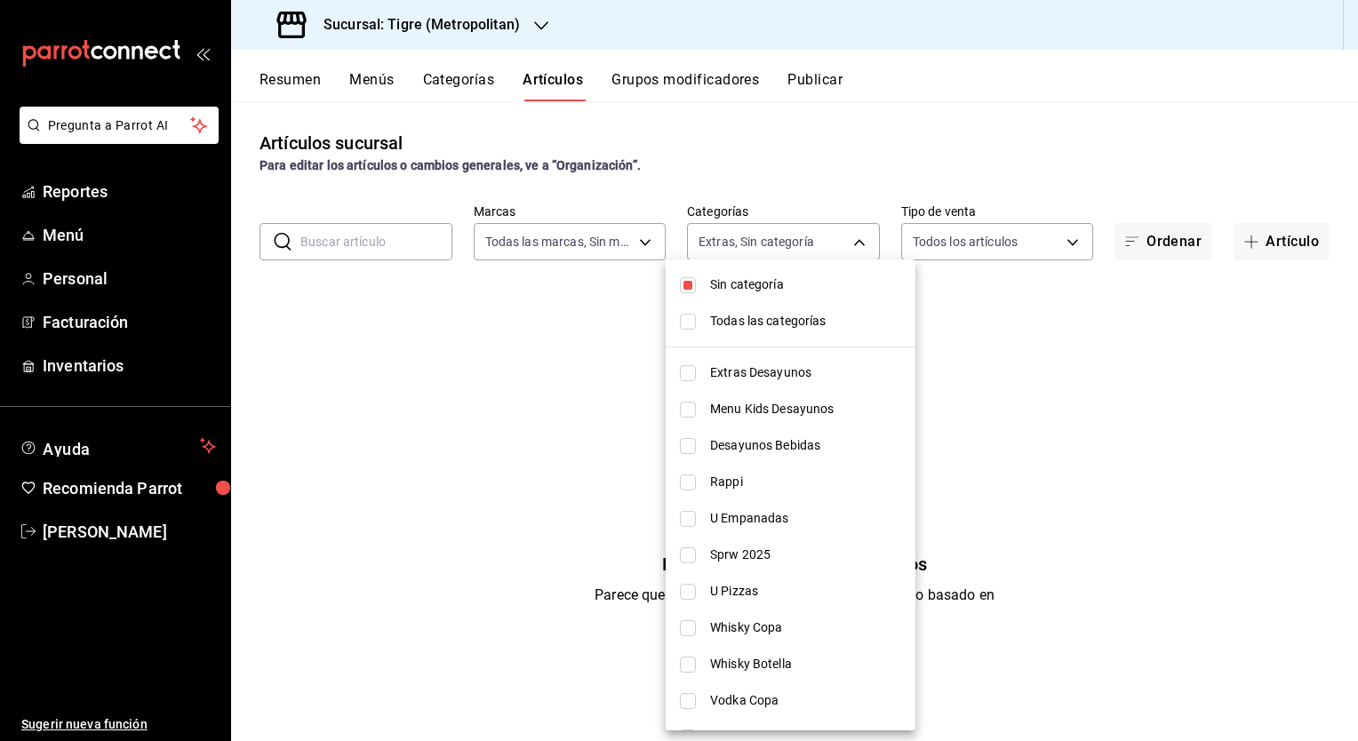
checkbox input "true"
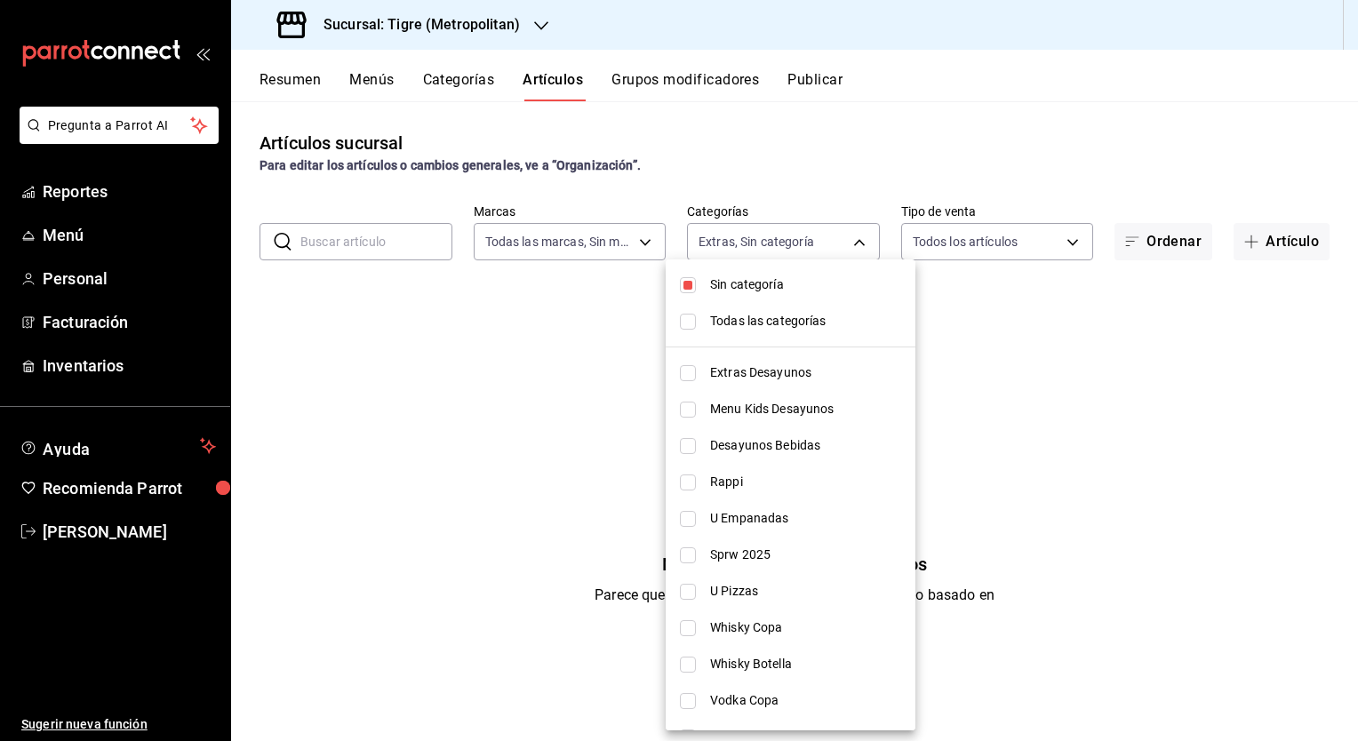
checkbox input "true"
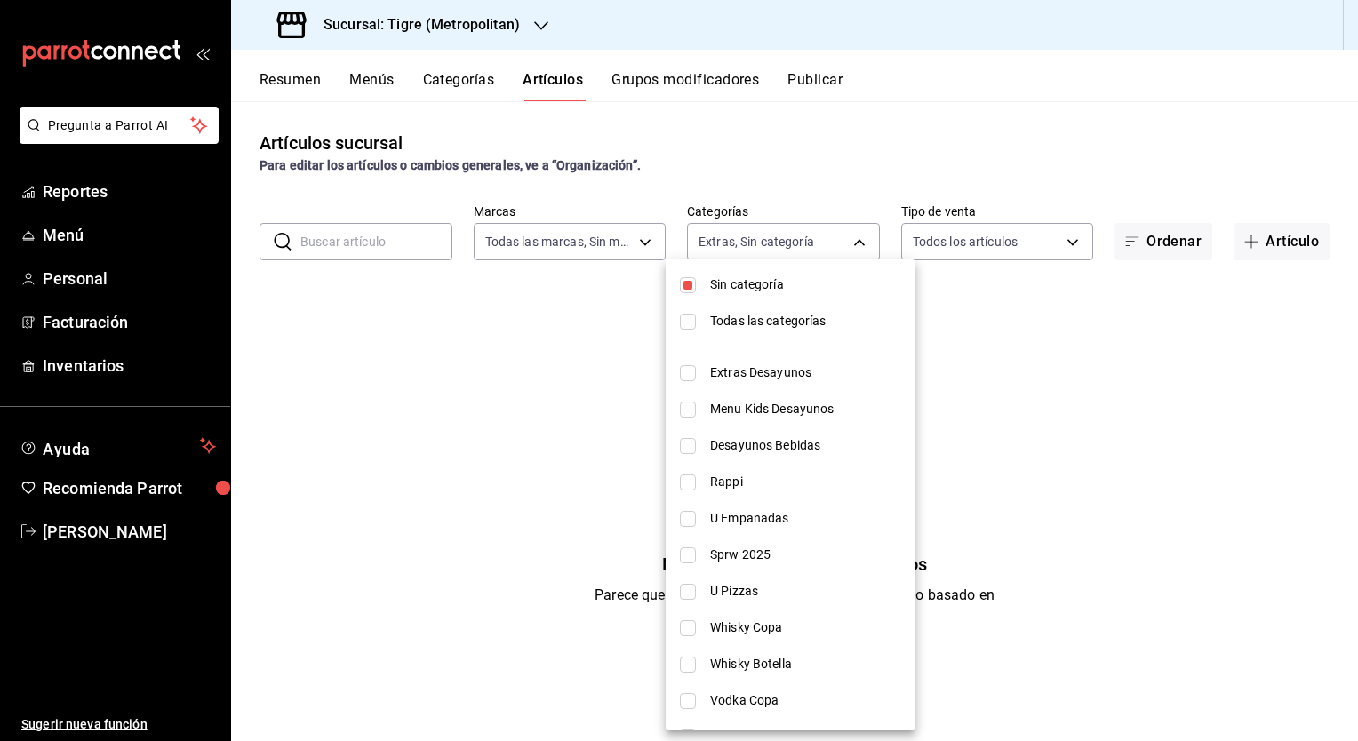
checkbox input "true"
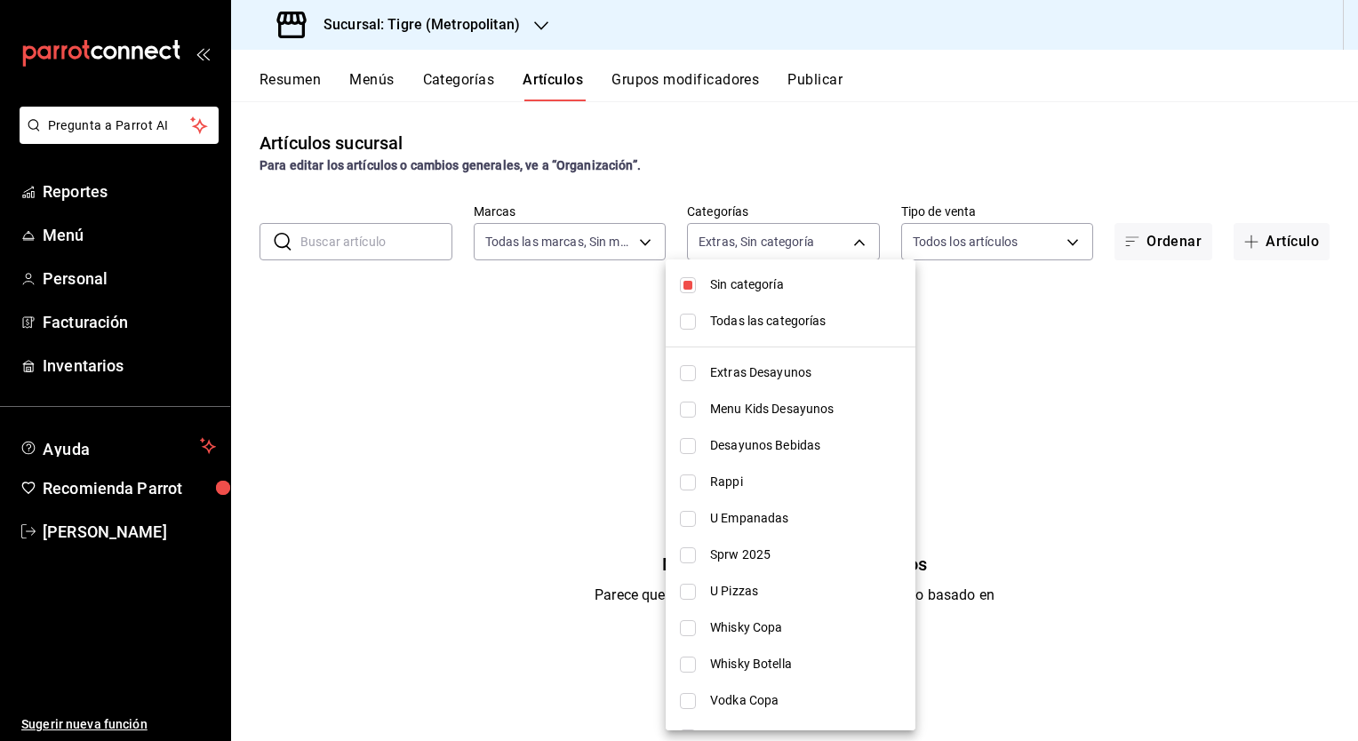
checkbox input "true"
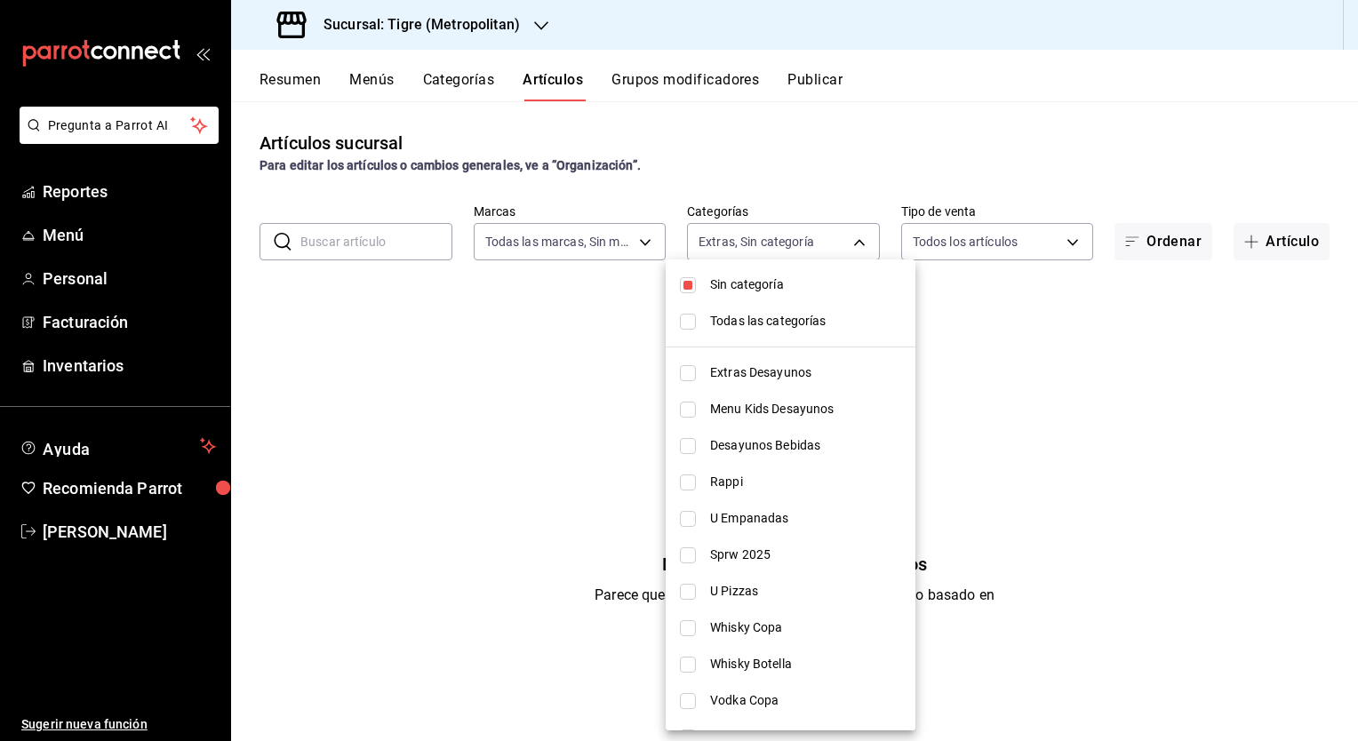
checkbox input "true"
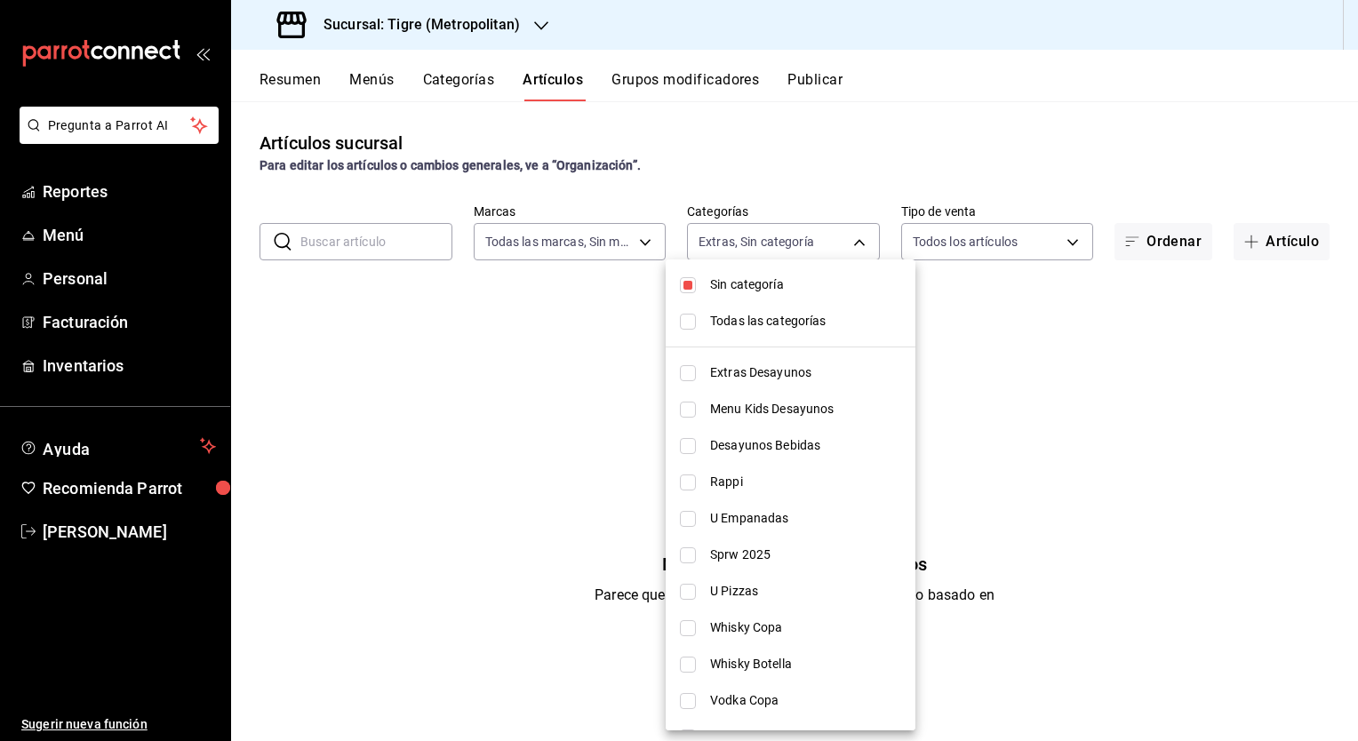
checkbox input "true"
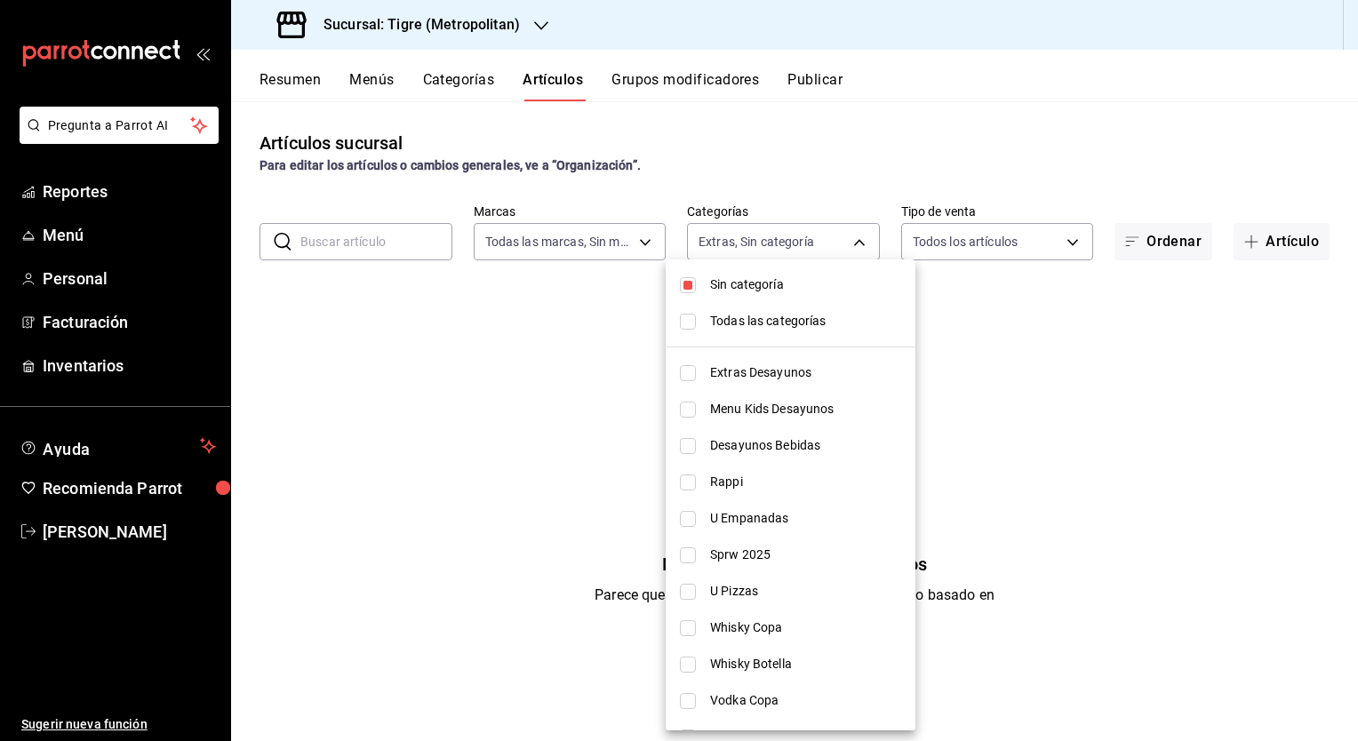
checkbox input "true"
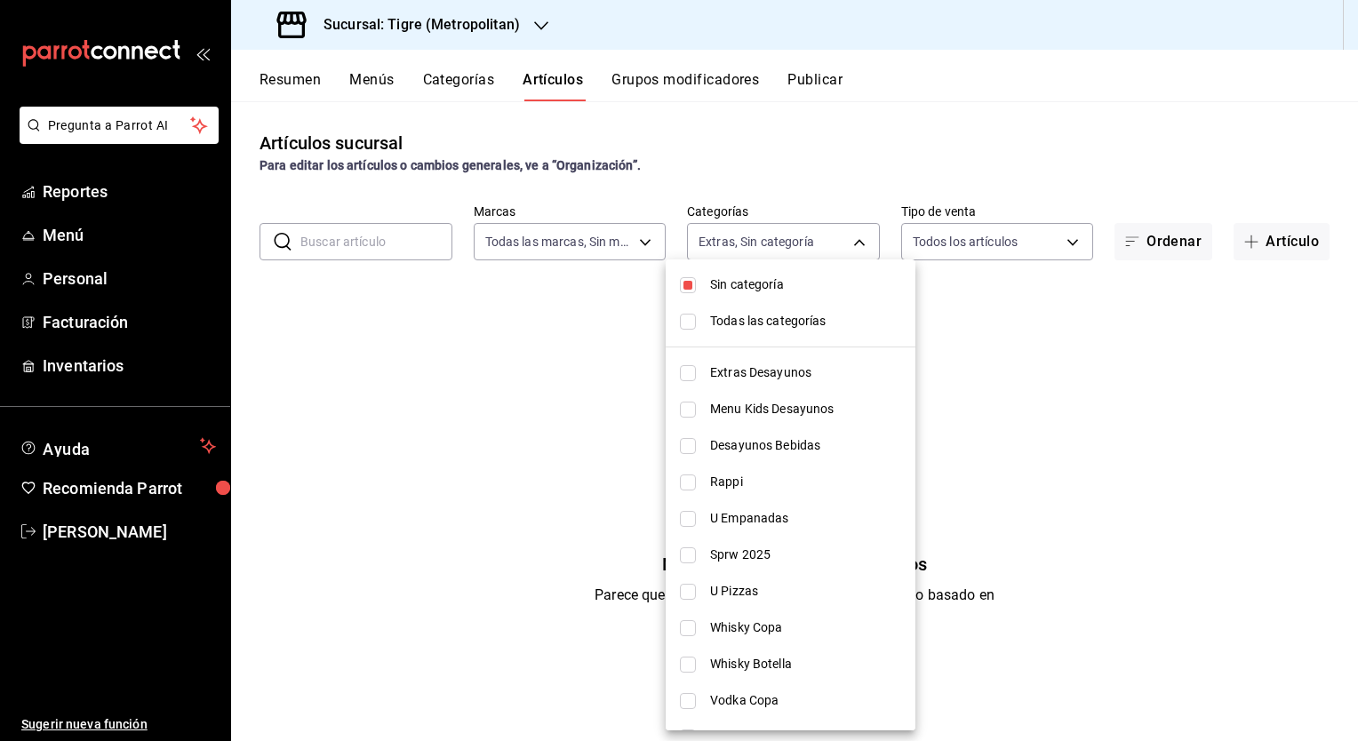
checkbox input "true"
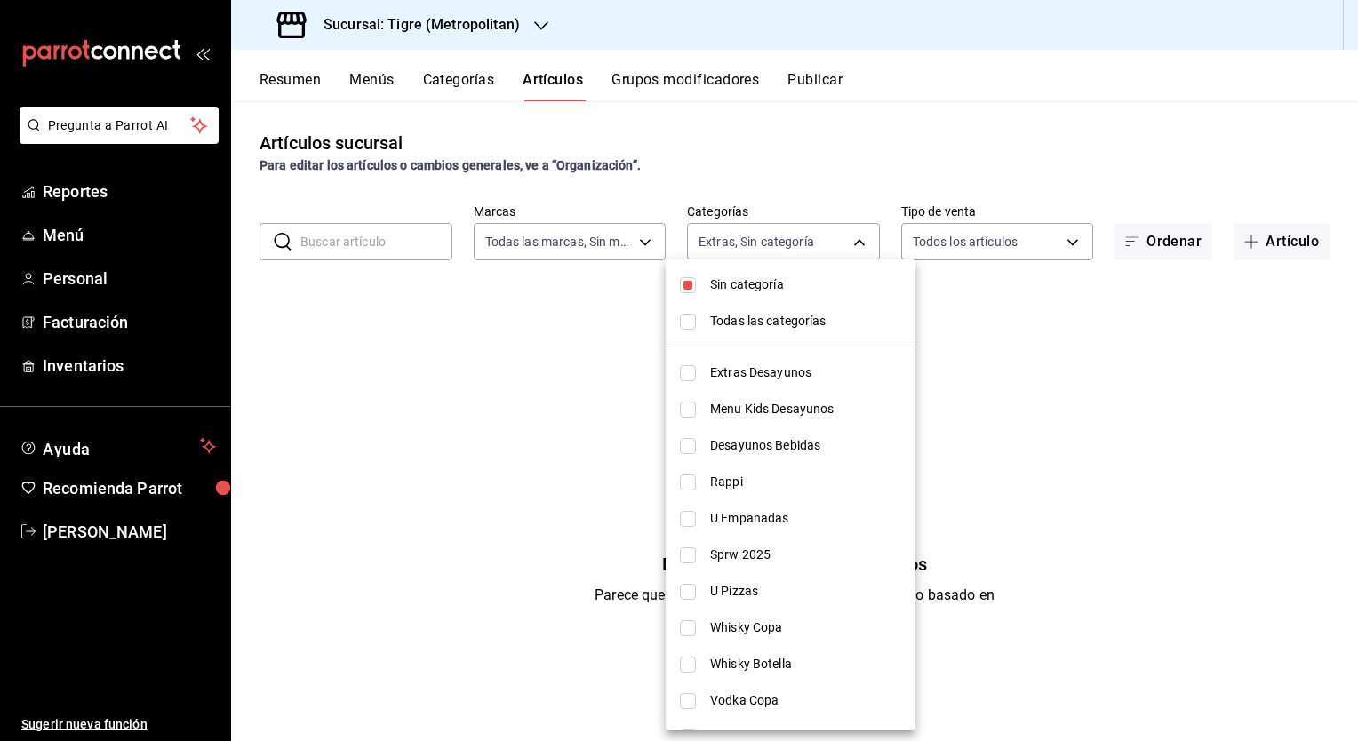
checkbox input "true"
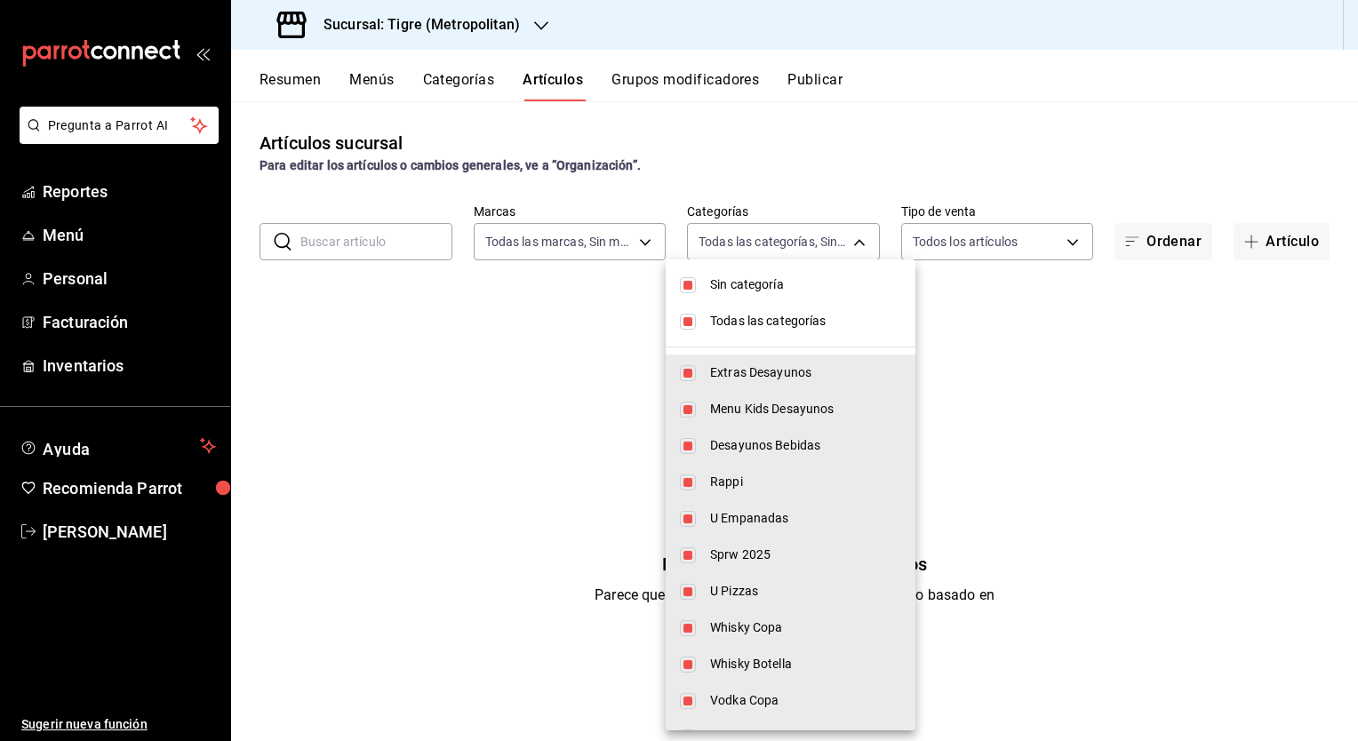
click at [405, 244] on div at bounding box center [679, 370] width 1358 height 741
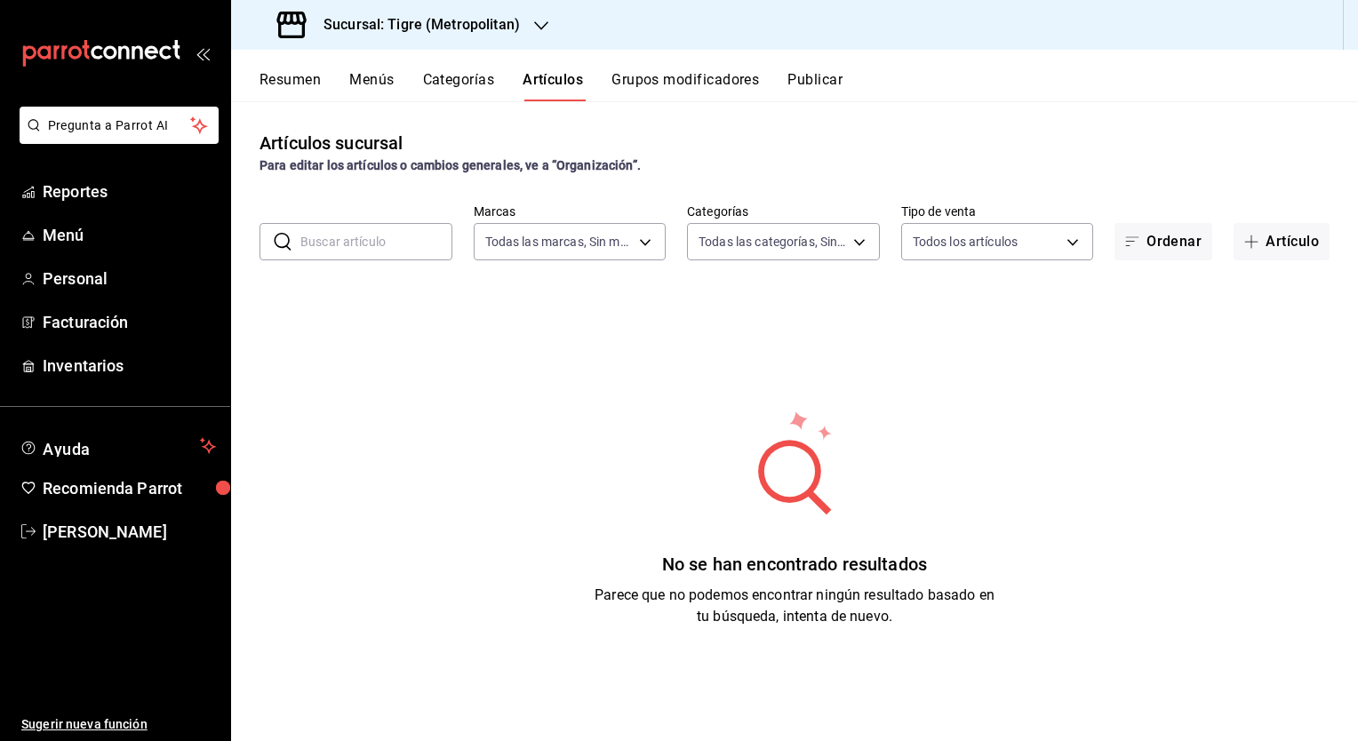
click at [399, 234] on div "Sin categoría Todas las categorías Extras Desayunos Menu Kids Desayunos Desayun…" at bounding box center [679, 370] width 1358 height 741
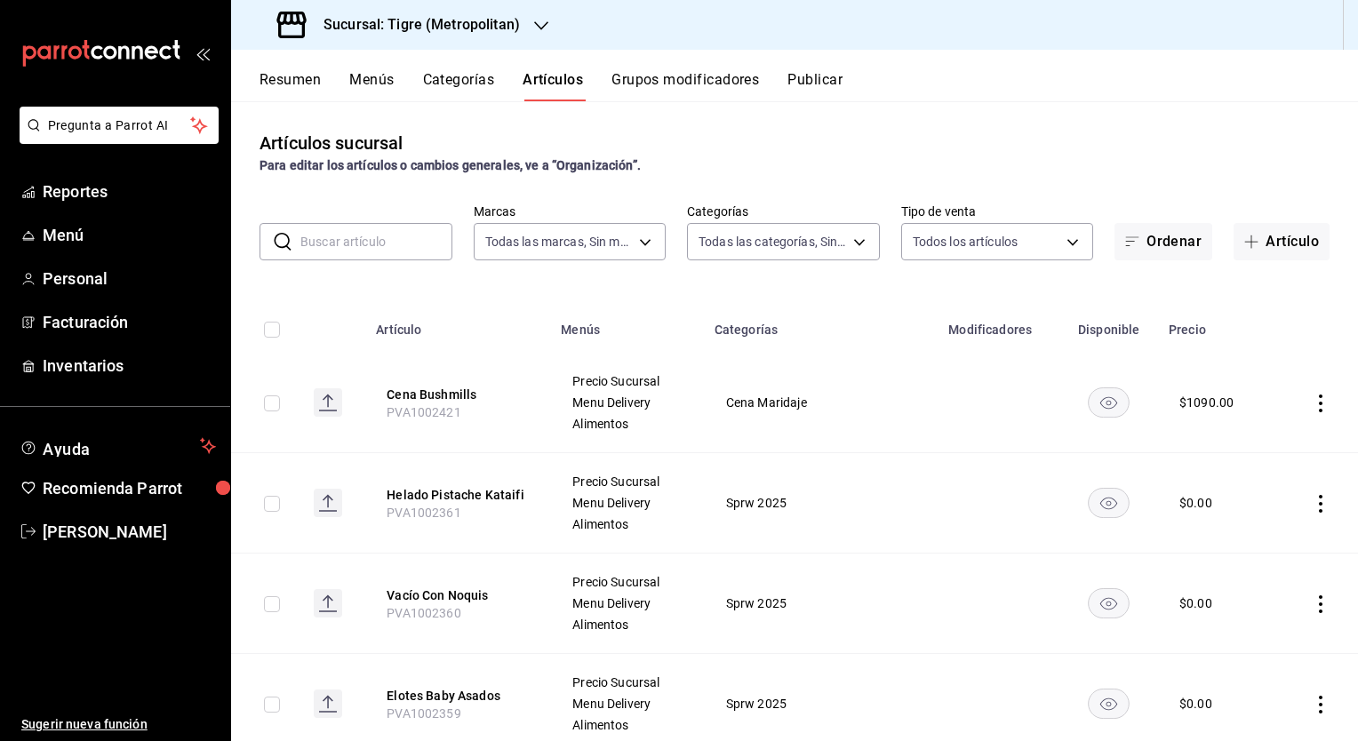
click at [398, 234] on input "text" at bounding box center [376, 242] width 152 height 36
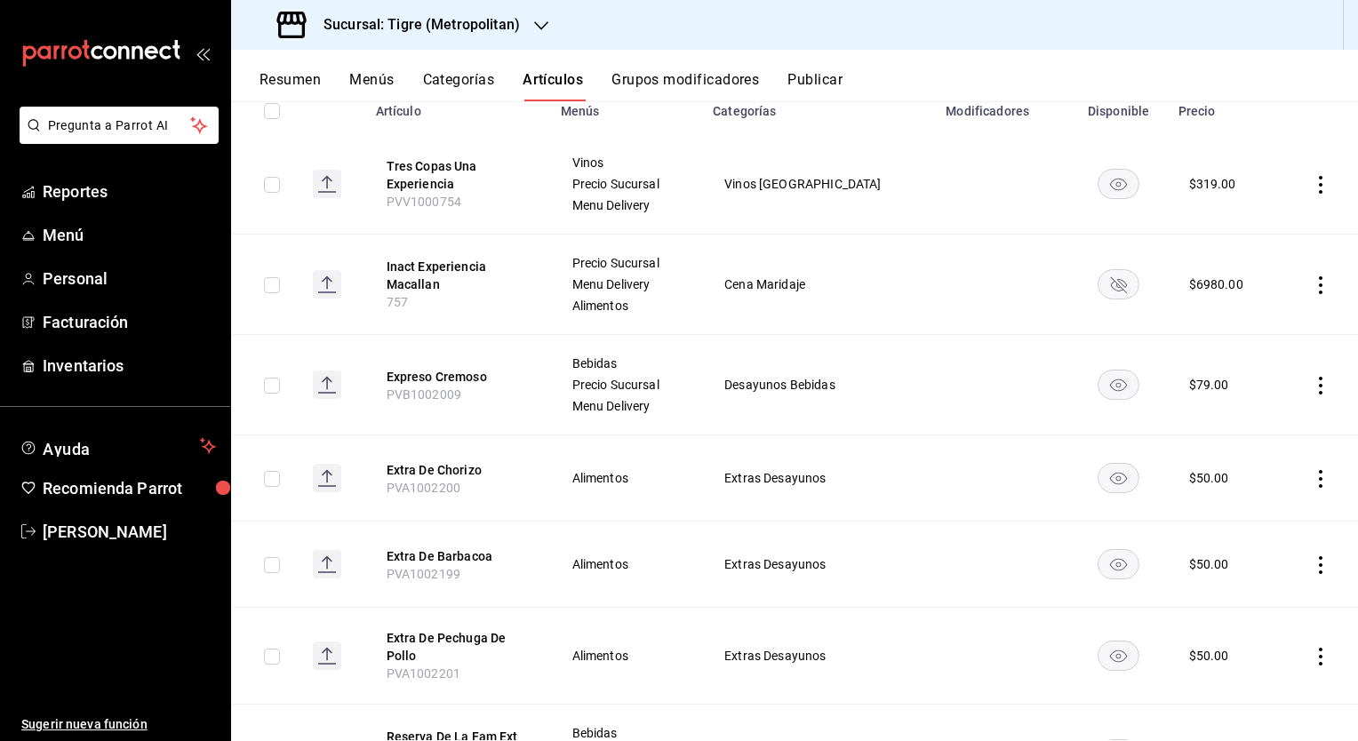
scroll to position [0, 0]
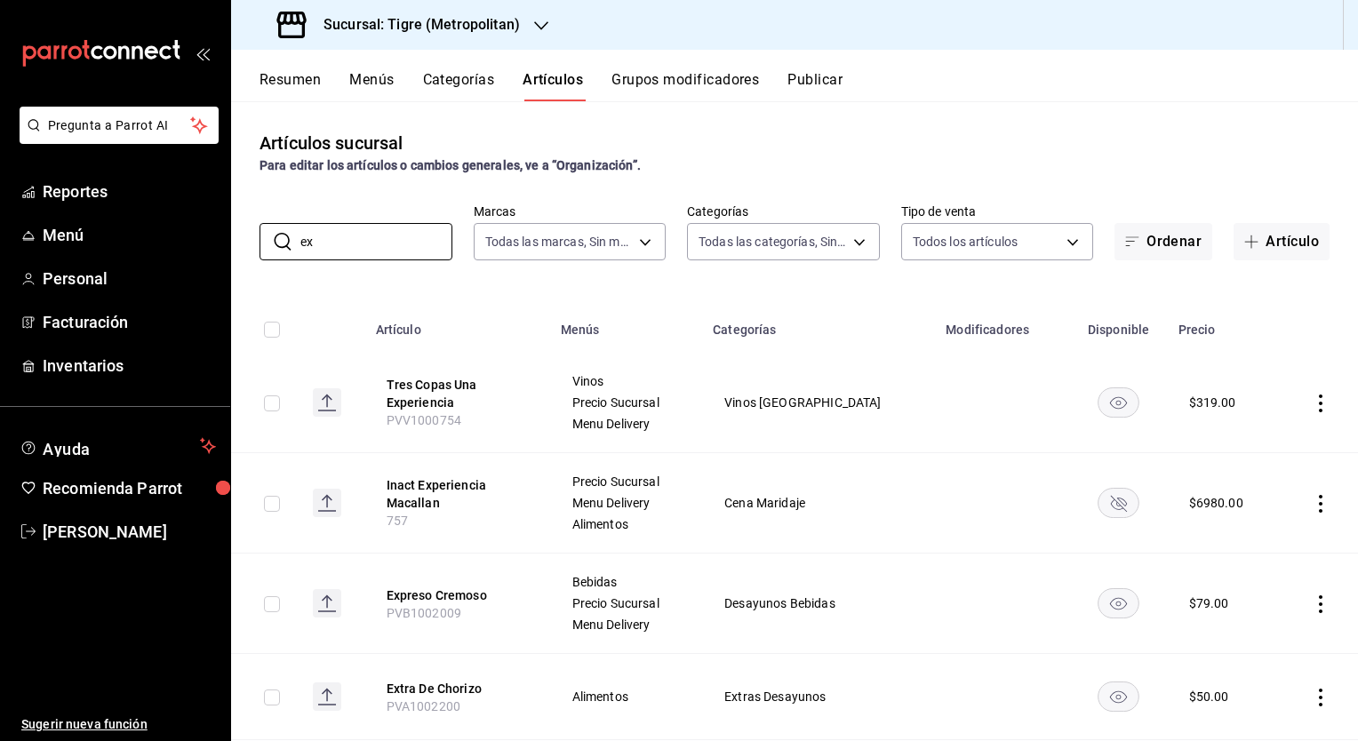
type input "e"
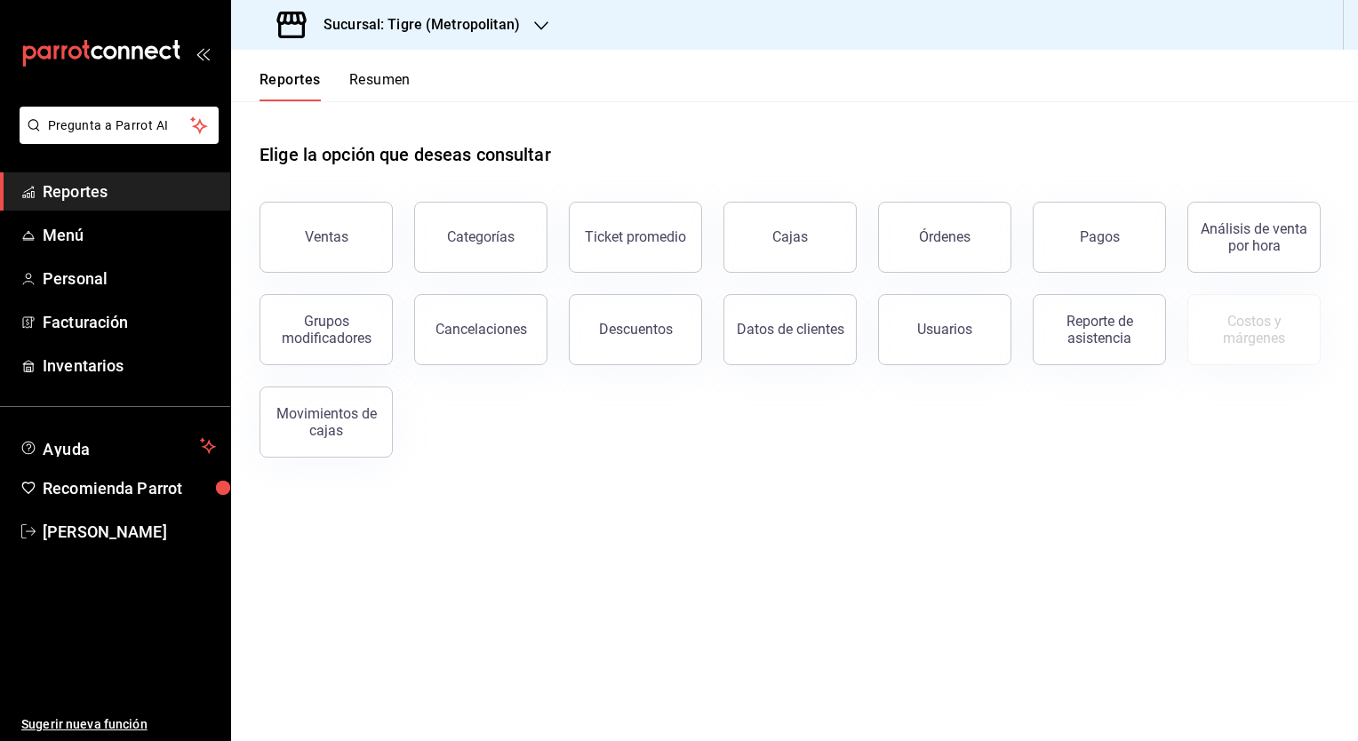
click at [403, 17] on h3 "Sucursal: Tigre (Metropolitan)" at bounding box center [414, 24] width 211 height 21
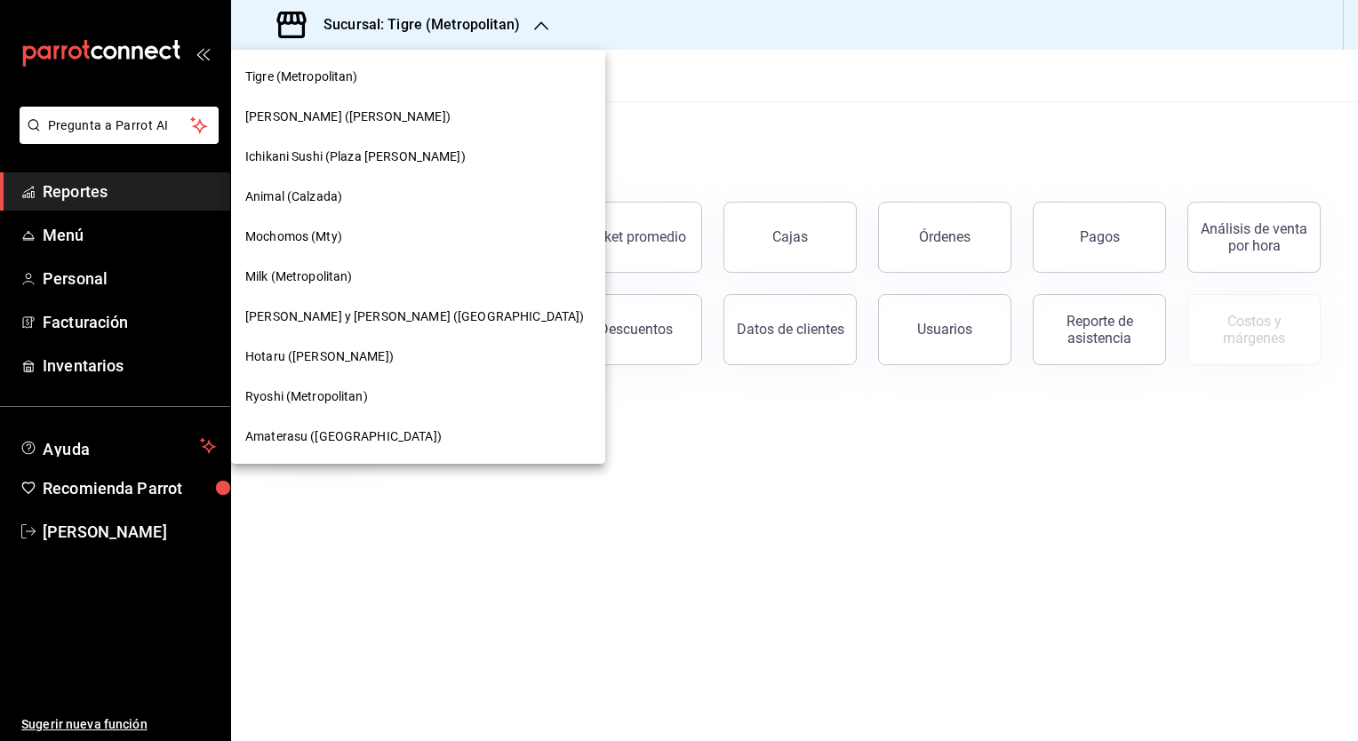
click at [288, 361] on span "Hotaru ([PERSON_NAME])" at bounding box center [319, 356] width 148 height 19
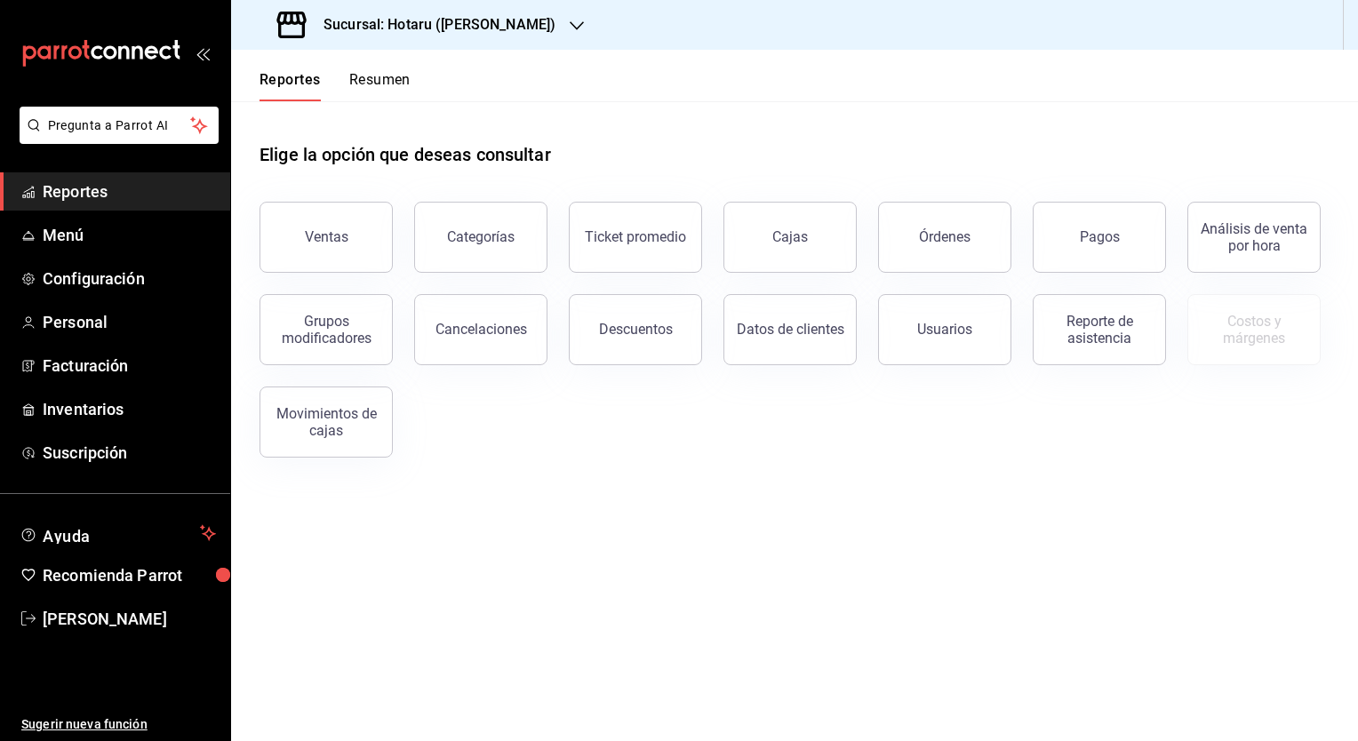
click at [726, 38] on div "Sucursal: Hotaru ([PERSON_NAME])" at bounding box center [794, 25] width 1127 height 50
click at [56, 241] on span "Menú" at bounding box center [129, 235] width 173 height 24
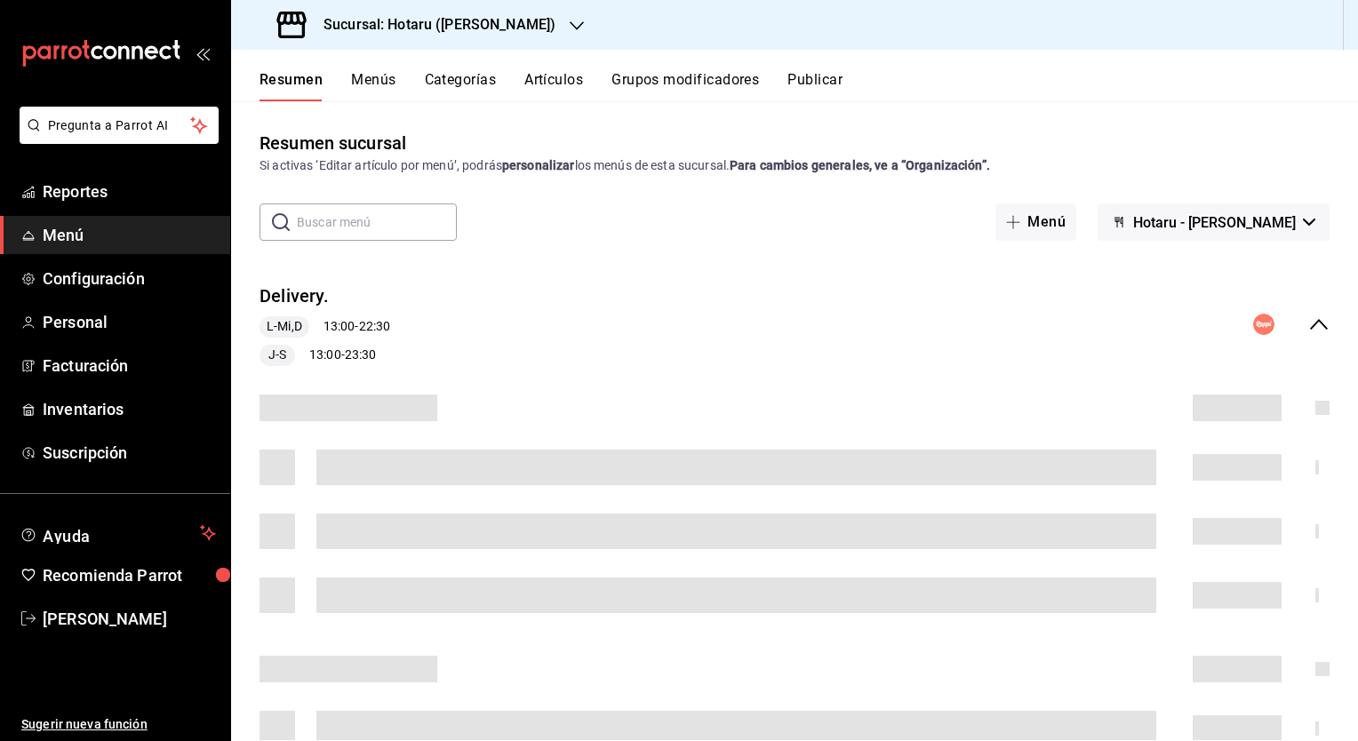
click at [547, 78] on button "Artículos" at bounding box center [553, 86] width 59 height 30
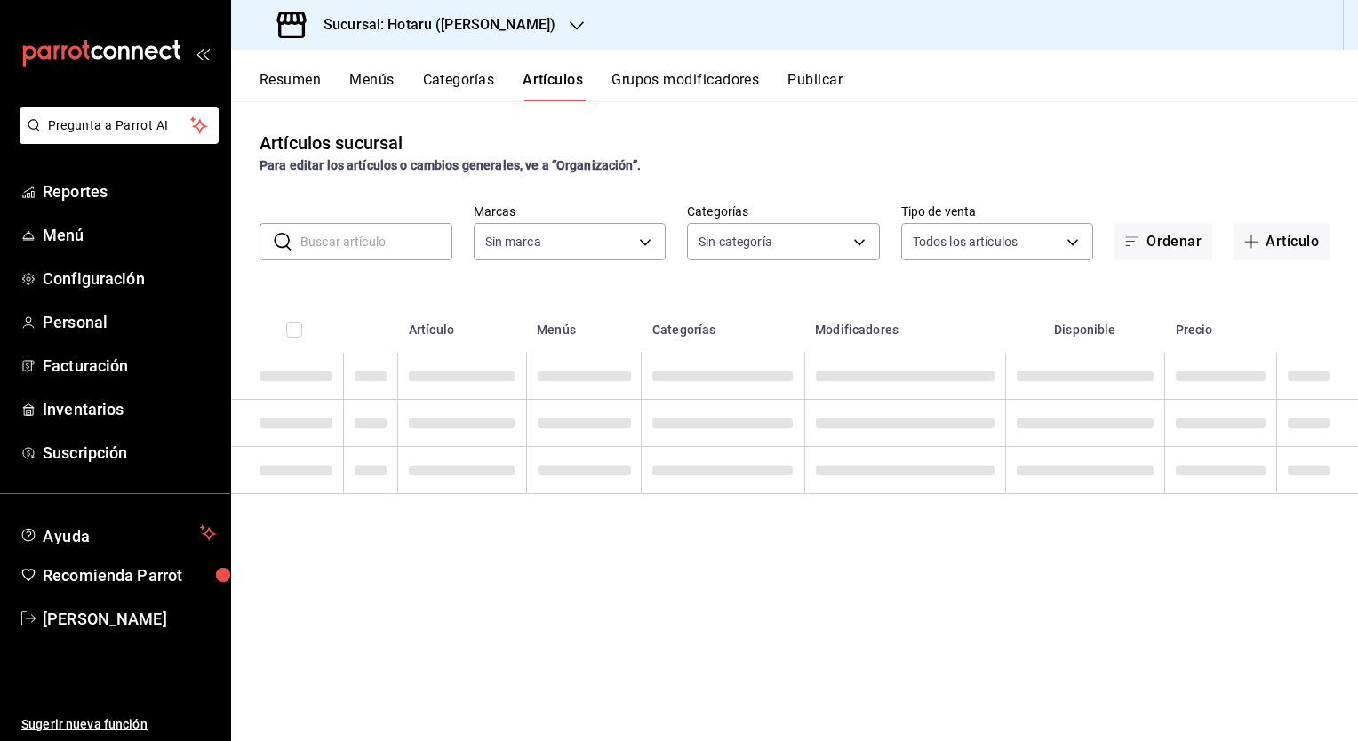
type input "c6f689f8-63fd-49a8-a607-35aea03ac6a9,619c758d-7c36-49c6-a756-e52d453908cb"
type input "c0b78d51-7925-43e8-b699-c52fb7c6d080,04492c64-33ac-4fe7-8ecc-c444235d9710,37f0f…"
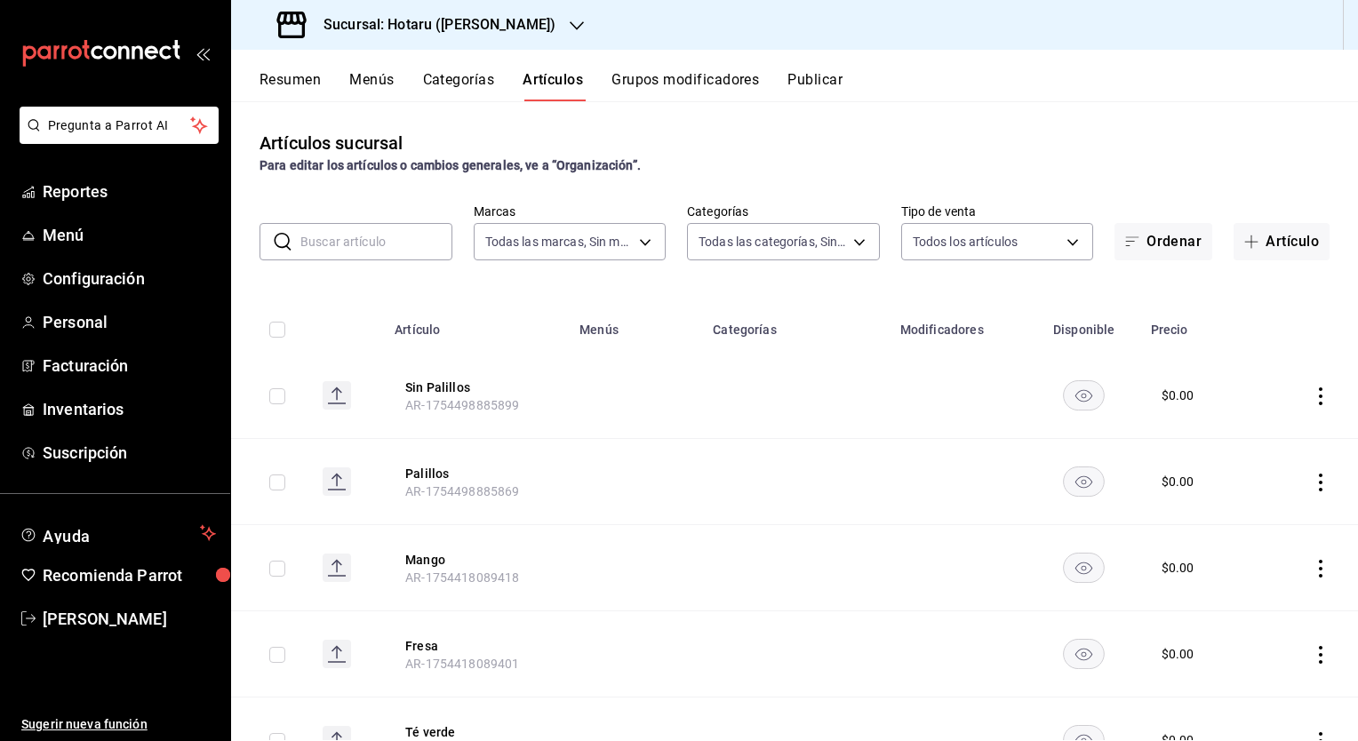
click at [343, 236] on input "text" at bounding box center [376, 242] width 152 height 36
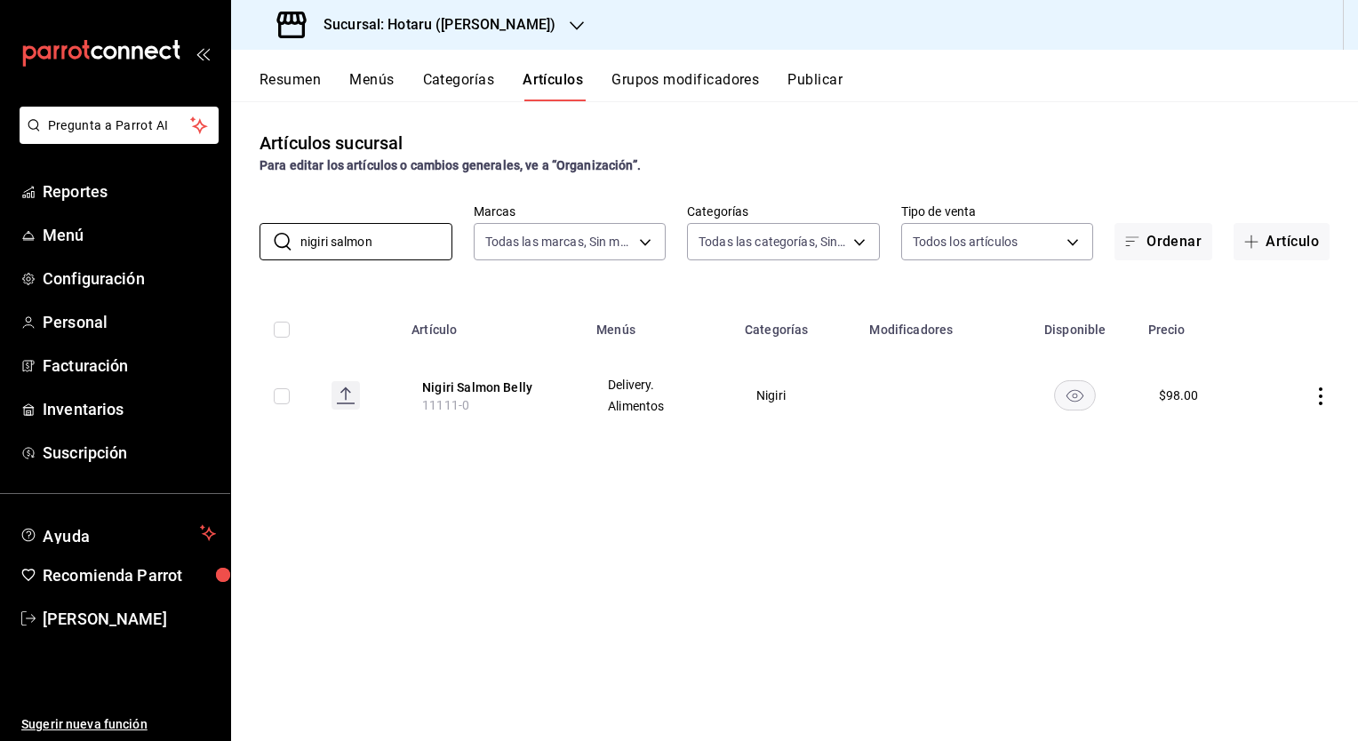
type input "nigiri salmon"
click at [381, 20] on h3 "Sucursal: Hotaru ([PERSON_NAME])" at bounding box center [432, 24] width 246 height 21
